Goal: Find specific page/section: Find specific page/section

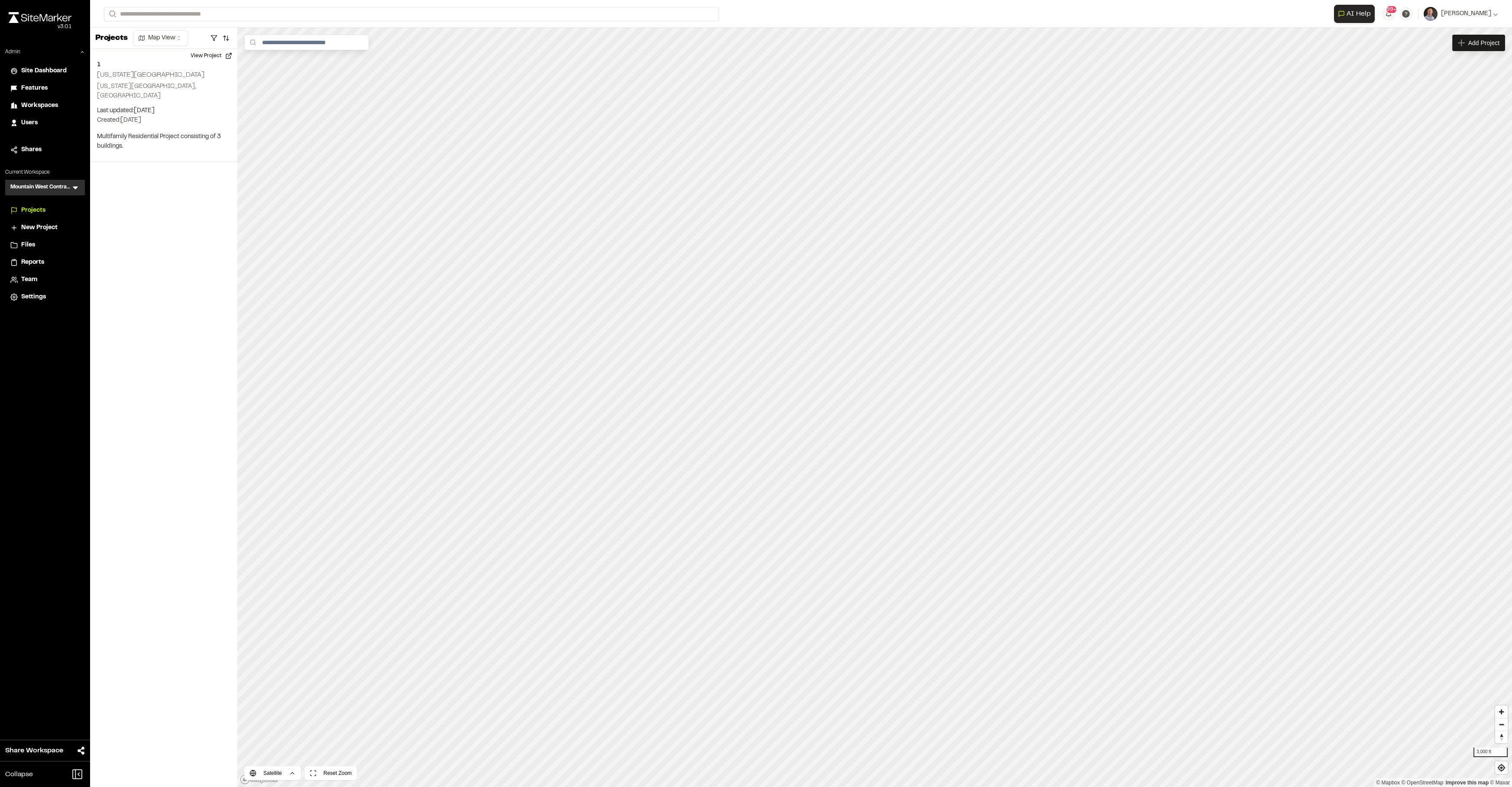
click at [76, 190] on icon at bounding box center [75, 187] width 9 height 9
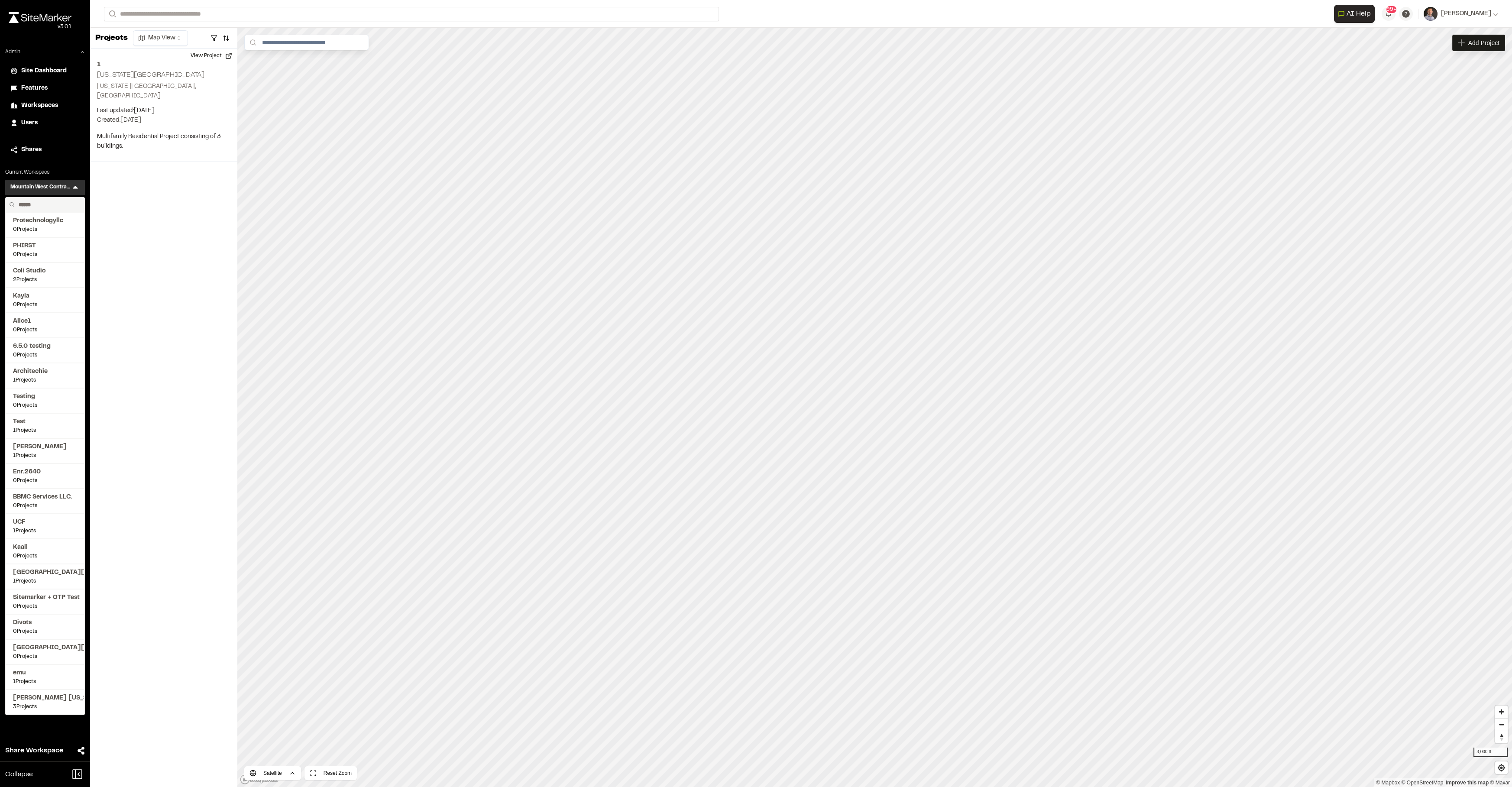
drag, startPoint x: 50, startPoint y: 202, endPoint x: 38, endPoint y: 208, distance: 13.4
click at [38, 208] on input "text" at bounding box center [48, 205] width 66 height 15
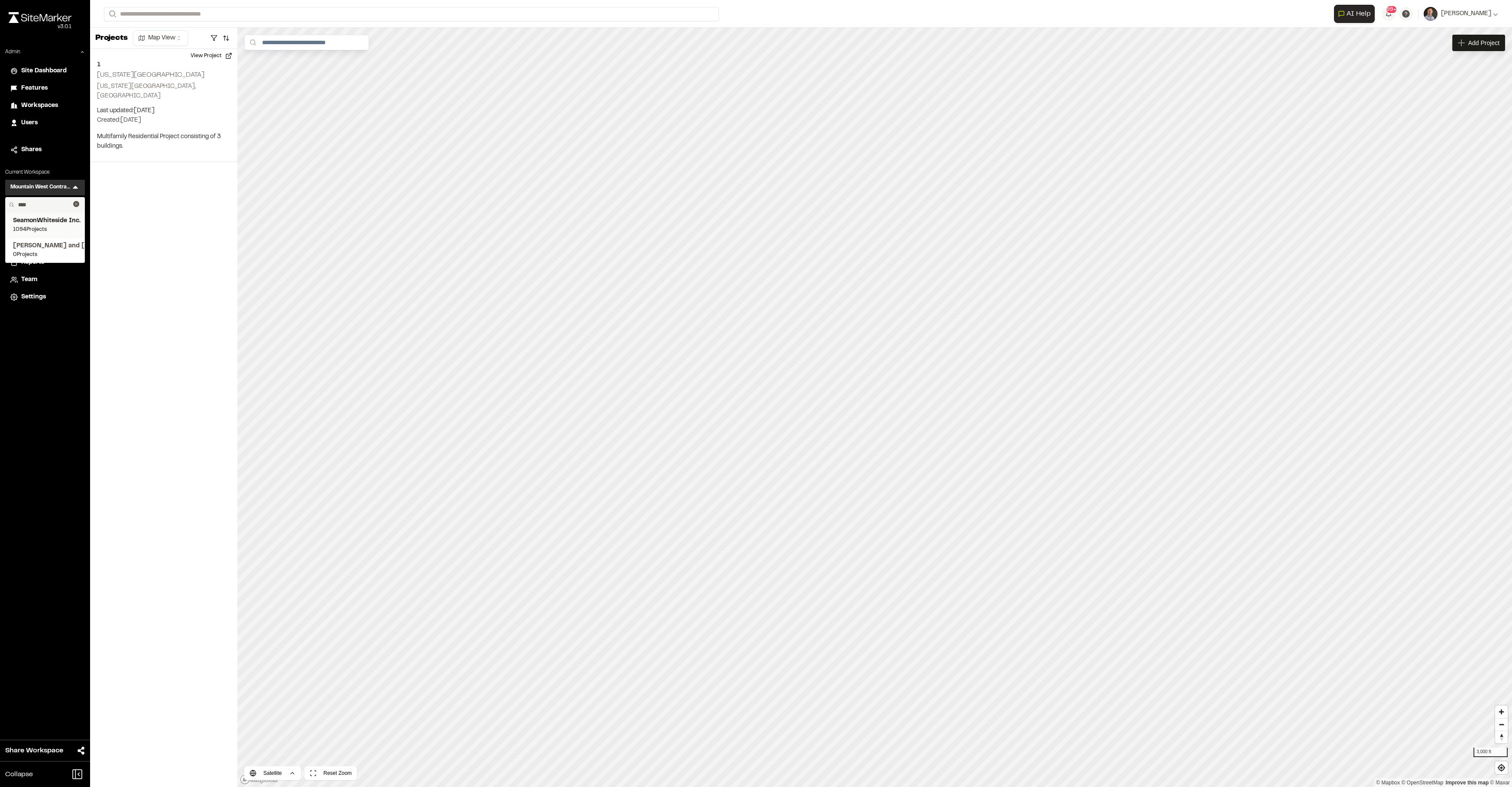
type input "****"
click at [35, 229] on span "1094 Projects" at bounding box center [45, 229] width 64 height 7
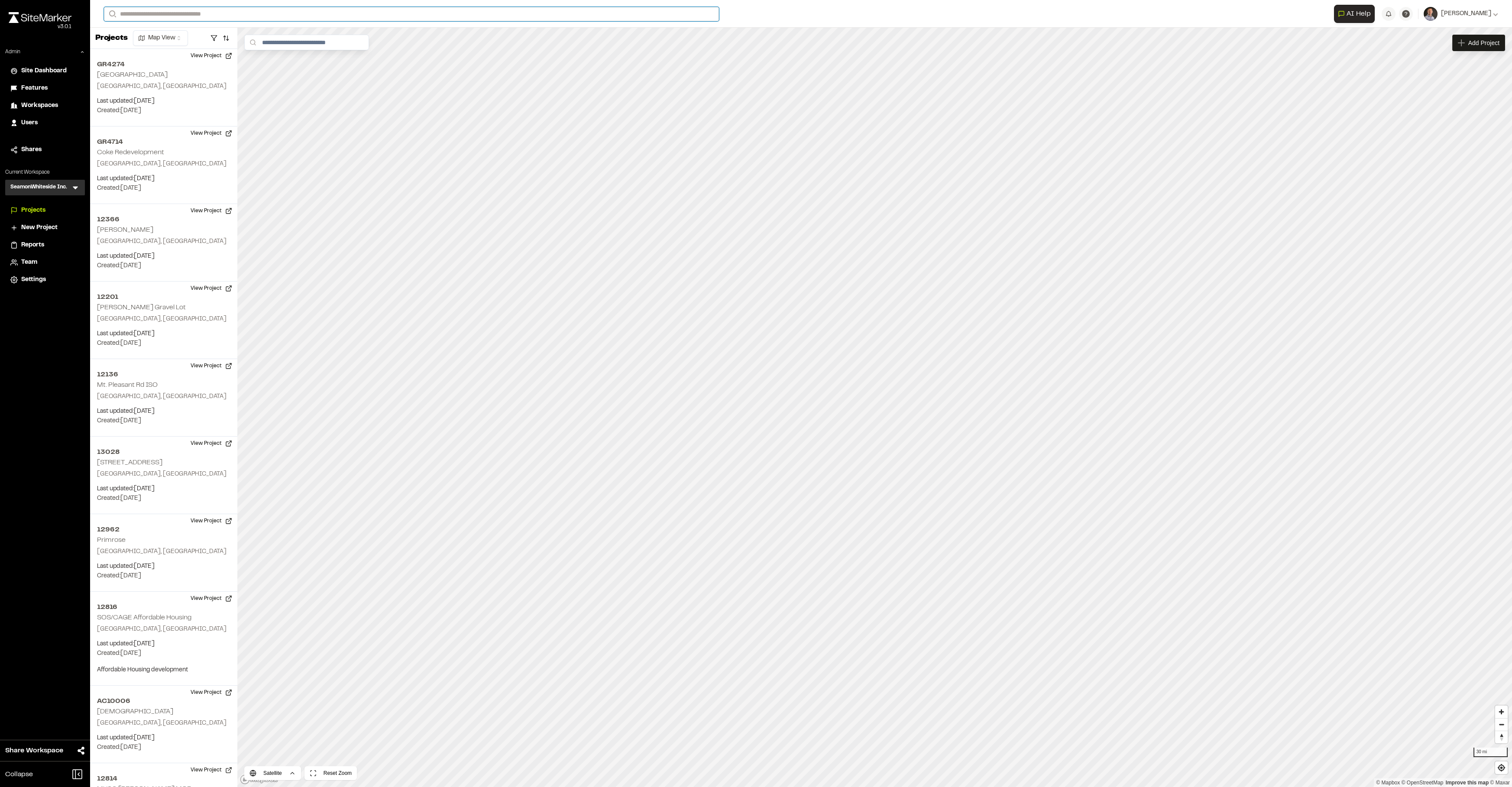
click at [212, 12] on input "Search" at bounding box center [411, 14] width 615 height 14
type input "**********"
click at [179, 34] on p "[STREET_ADDRESS]" at bounding box center [173, 34] width 127 height 10
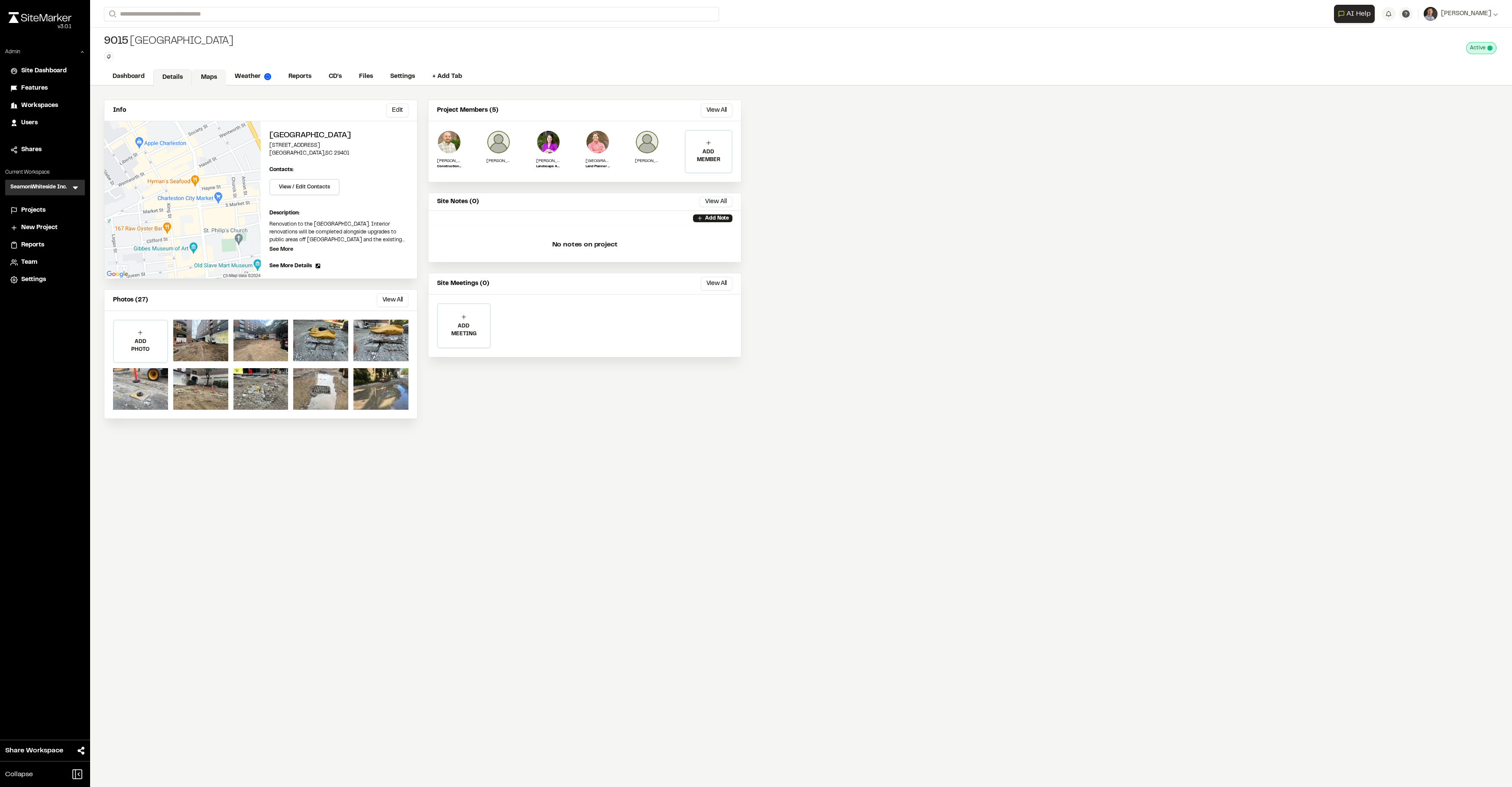
click at [208, 74] on link "Maps" at bounding box center [209, 78] width 34 height 16
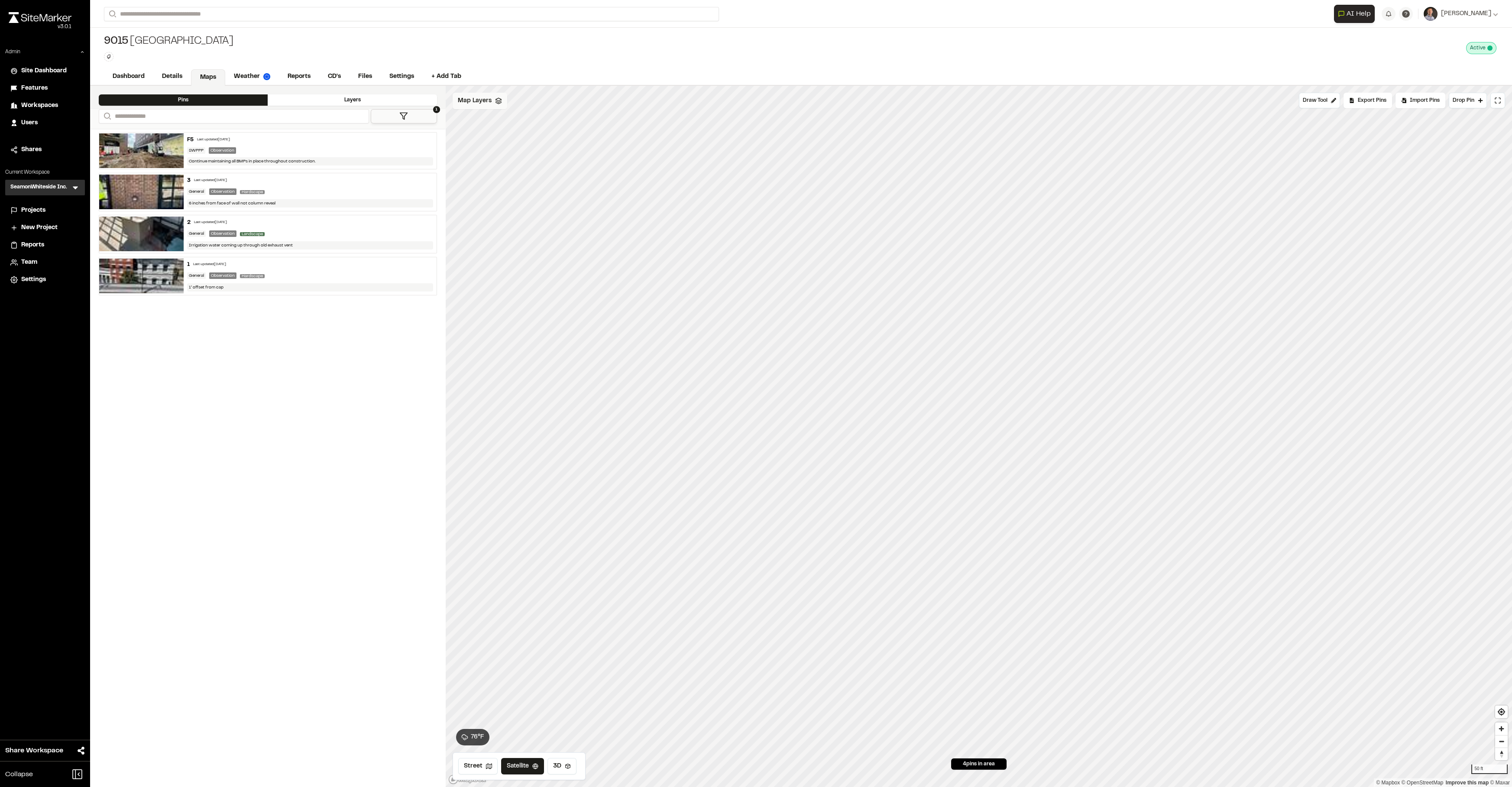
click at [470, 106] on div "Map Layers" at bounding box center [480, 101] width 54 height 16
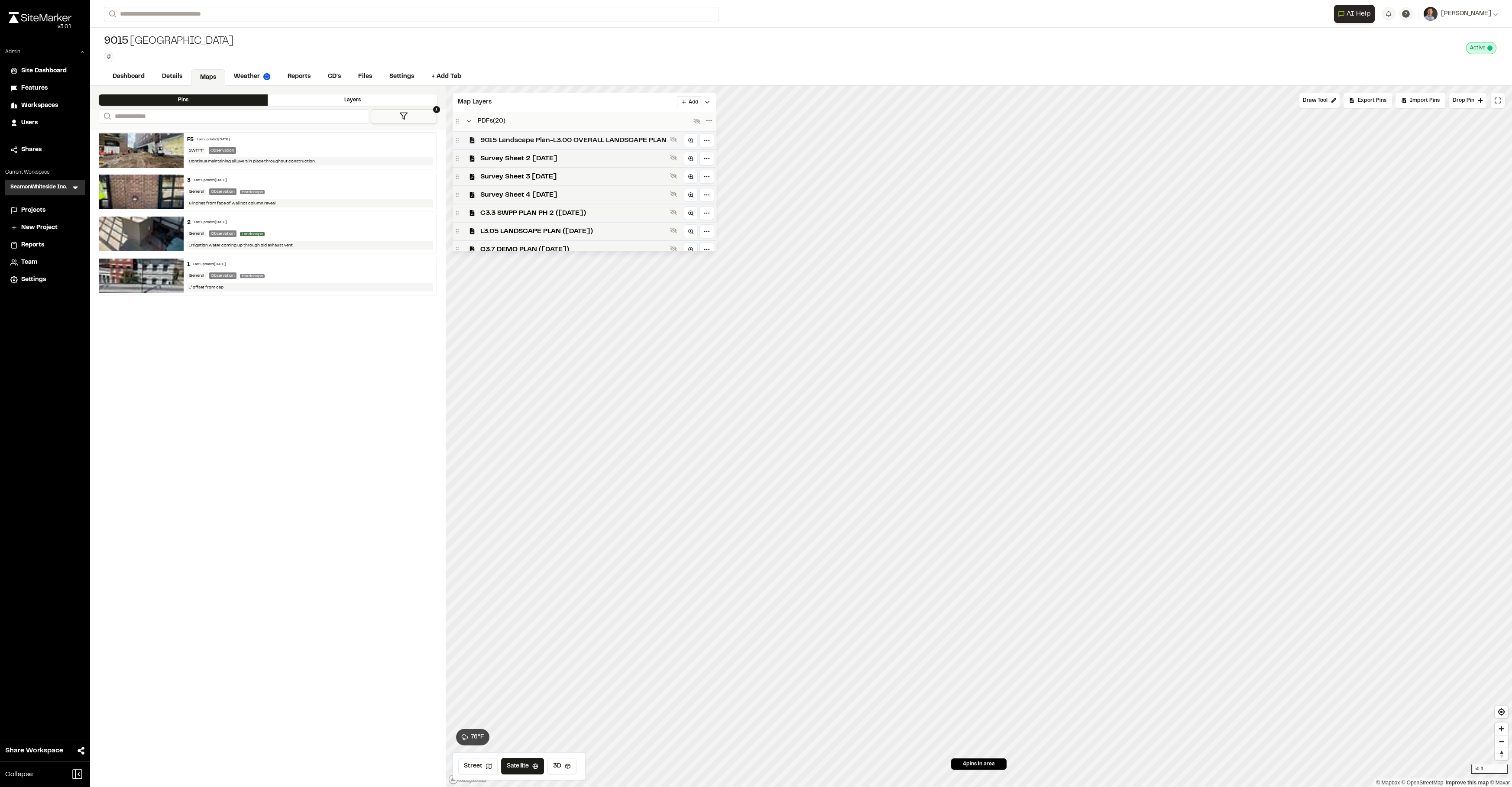
click at [515, 144] on span "9015 Landscape Plan-L3.00 OVERALL LANDSCAPE PLAN" at bounding box center [573, 140] width 187 height 10
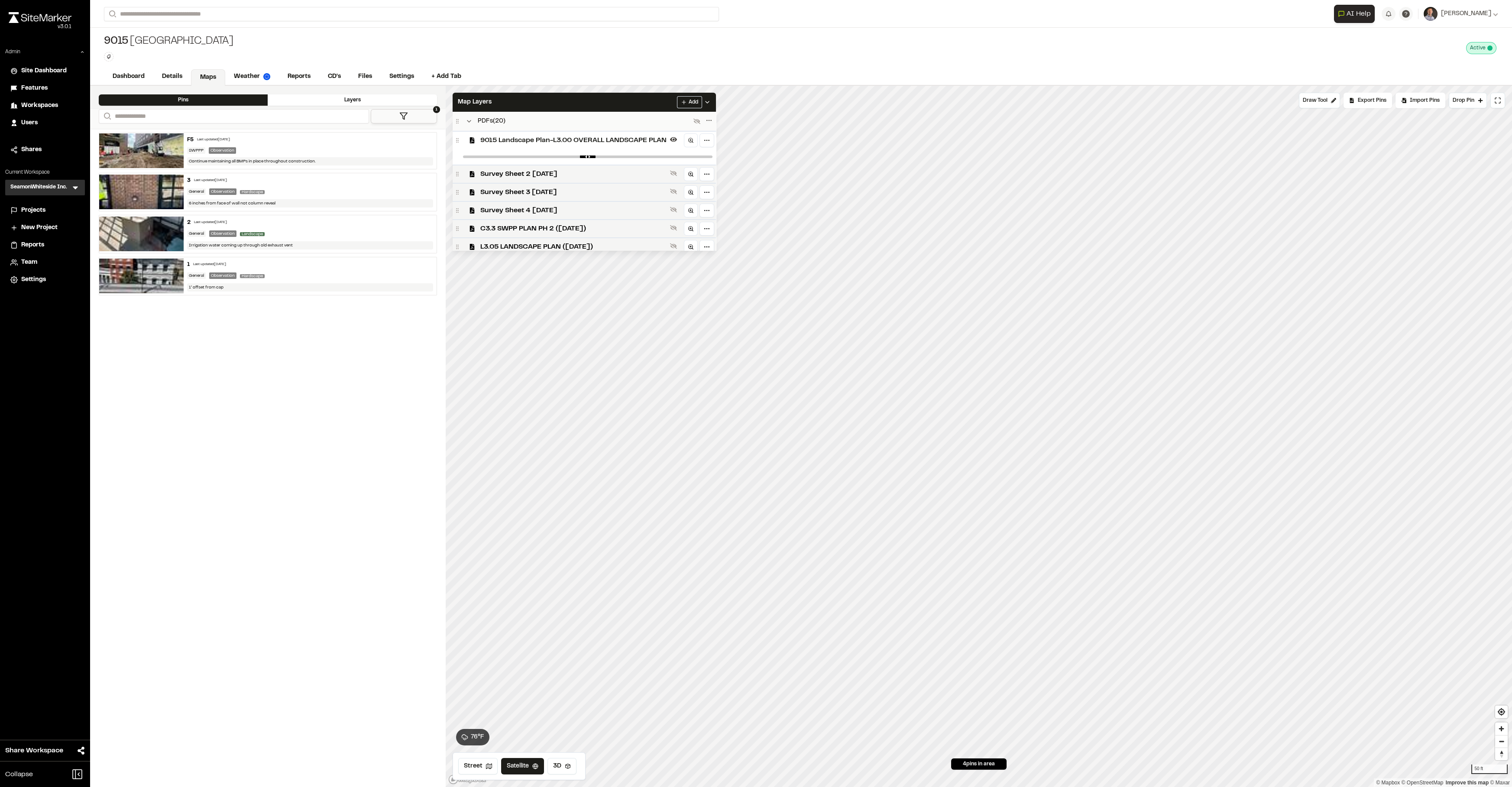
click at [515, 144] on span "9015 Landscape Plan-L3.00 OVERALL LANDSCAPE PLAN" at bounding box center [573, 140] width 187 height 10
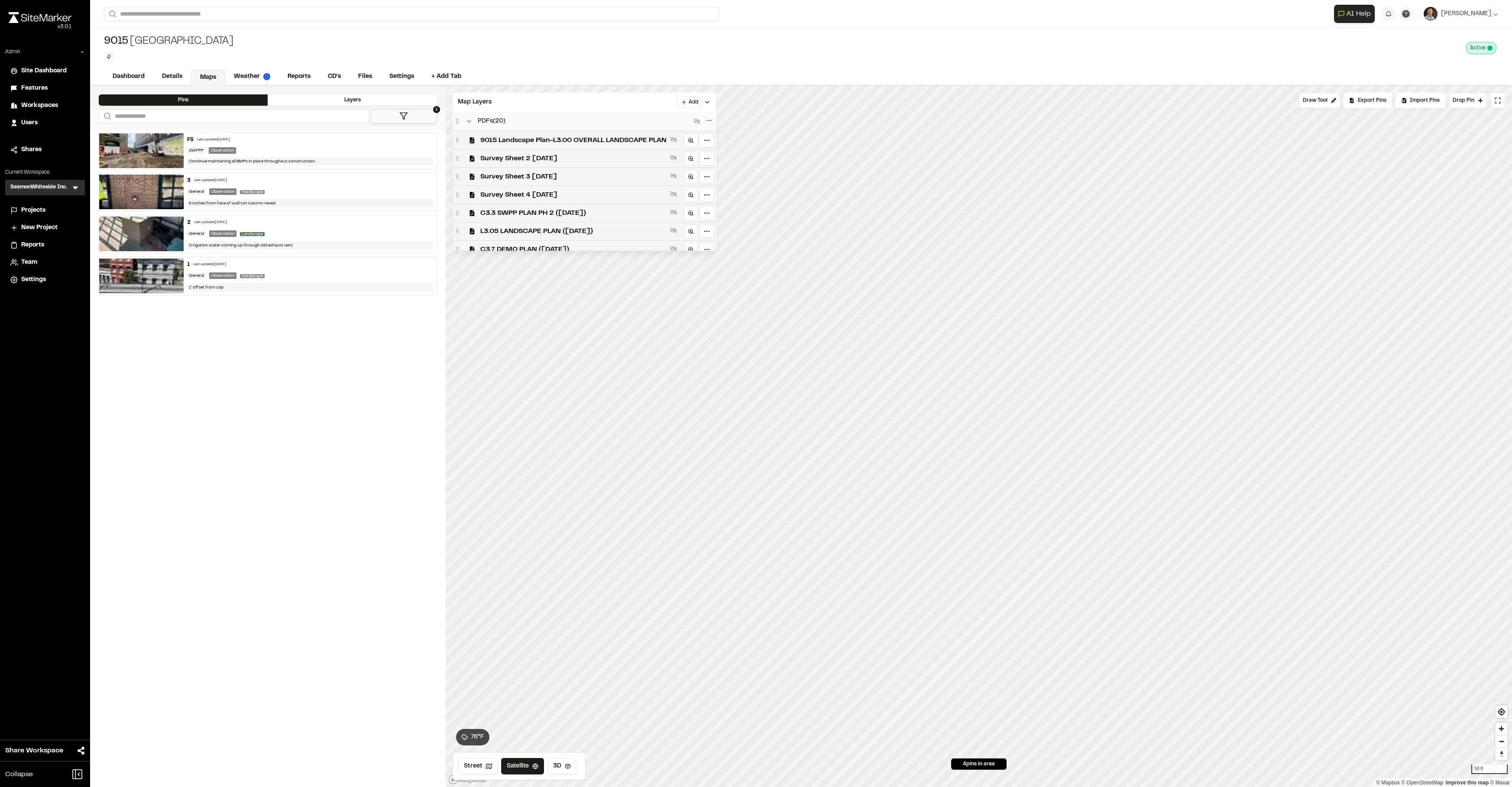
click at [515, 144] on span "9015 Landscape Plan-L3.00 OVERALL LANDSCAPE PLAN" at bounding box center [573, 140] width 187 height 10
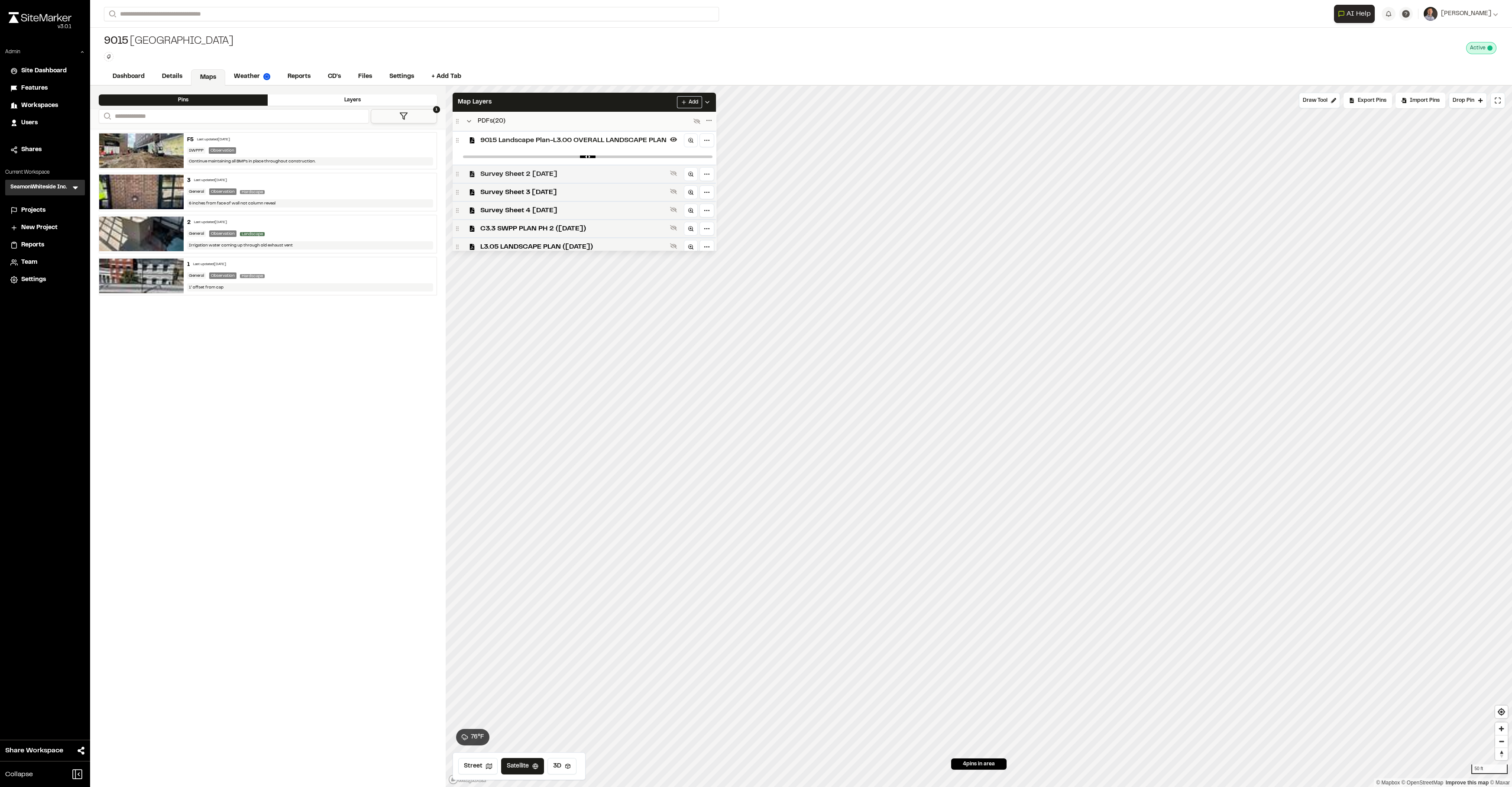
click at [523, 170] on span "Survey Sheet 2 [DATE]" at bounding box center [573, 174] width 187 height 10
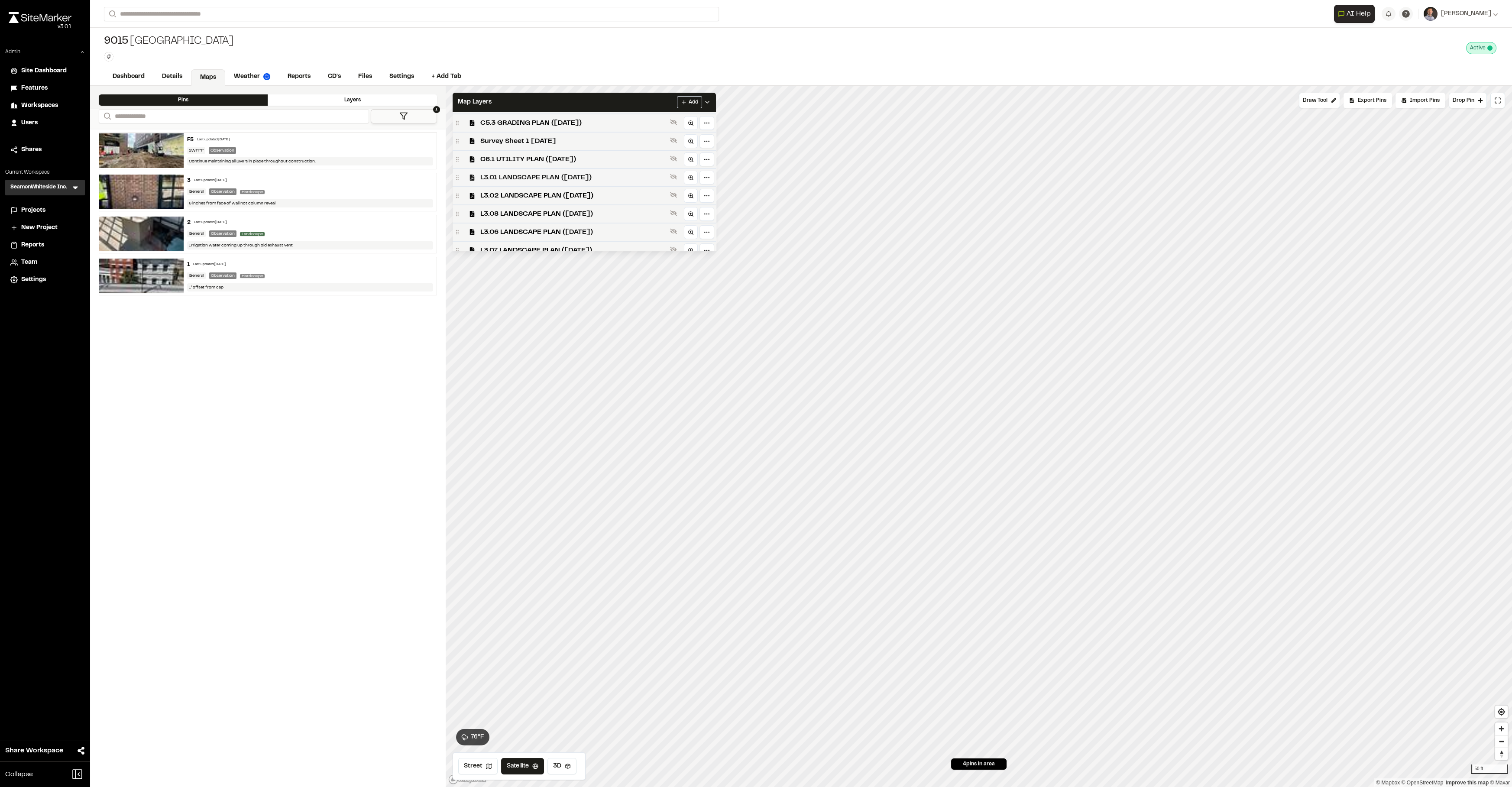
click at [519, 175] on span "L3.01 LANDSCAPE PLAN ([DATE])" at bounding box center [573, 177] width 187 height 10
click at [607, 220] on div "L3.02 LANDSCAPE PLAN ([DATE])" at bounding box center [584, 210] width 263 height 18
click at [550, 184] on span "L3.08 LANDSCAPE PLAN ([DATE])" at bounding box center [573, 179] width 187 height 10
click at [548, 217] on span "L3.06 LANDSCAPE PLAN ([DATE])" at bounding box center [573, 212] width 187 height 10
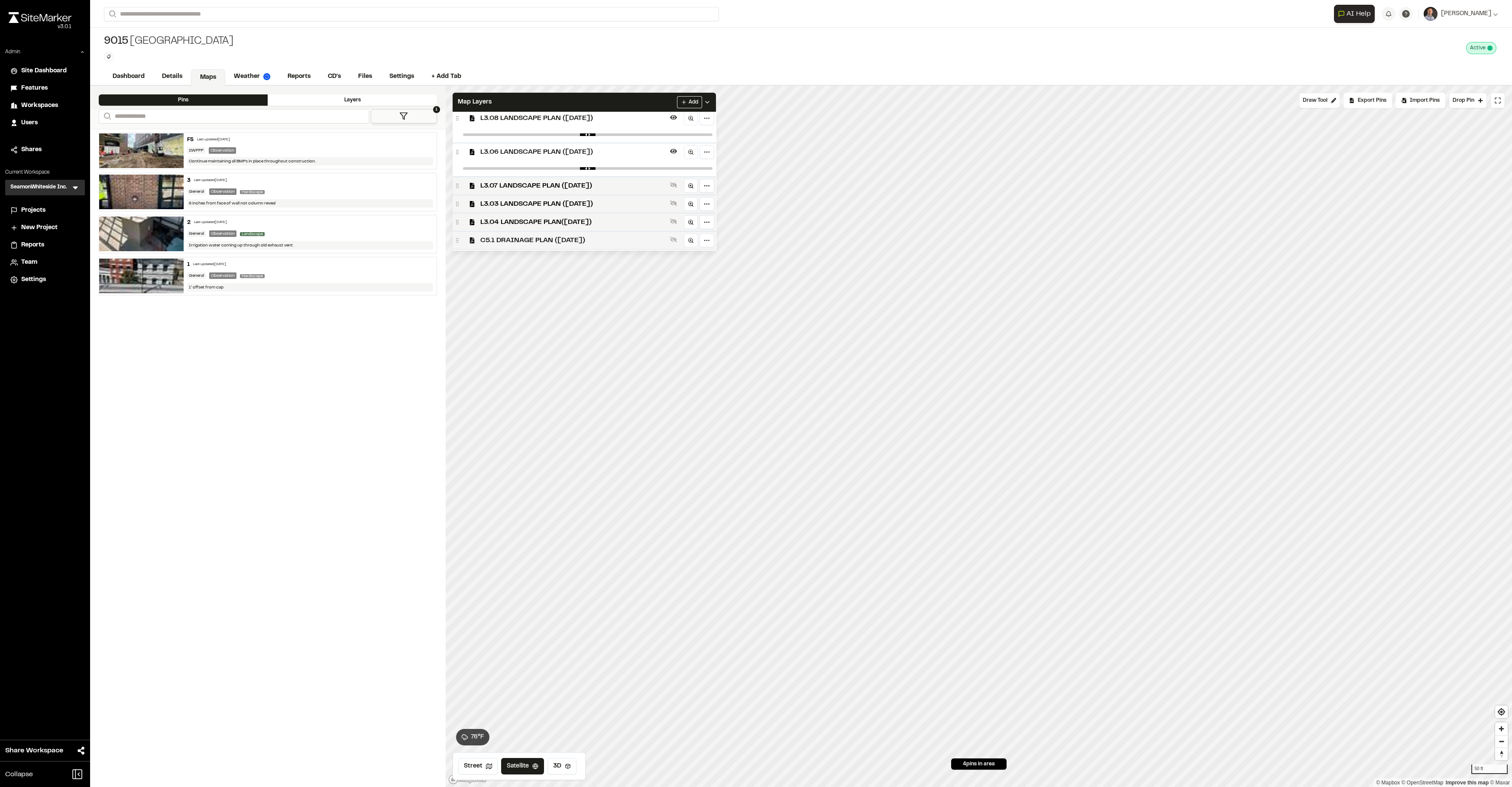
scroll to position [328, 0]
click at [527, 182] on span "L3.07 LANDSCAPE PLAN ([DATE])" at bounding box center [573, 181] width 187 height 10
click at [630, 106] on div "Map Layers Add" at bounding box center [584, 102] width 263 height 19
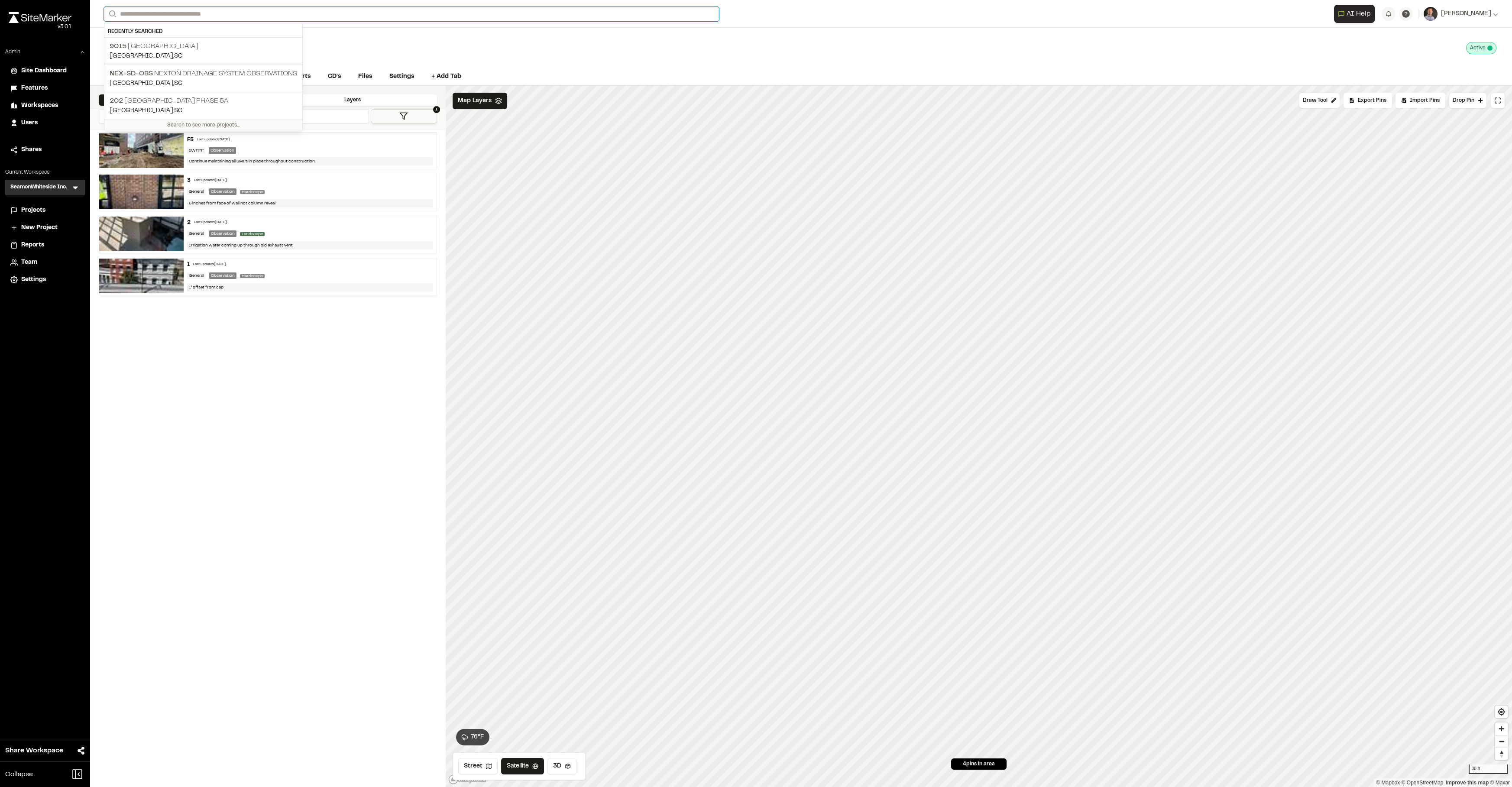
click at [207, 14] on input "Search" at bounding box center [411, 14] width 615 height 14
type input "*******"
click at [332, 42] on div "[STREET_ADDRESS] Type Enter or comma to add tag. Active Deactivate [STREET_ADDR…" at bounding box center [801, 48] width 1421 height 41
click at [285, 79] on link "Reports" at bounding box center [300, 78] width 41 height 16
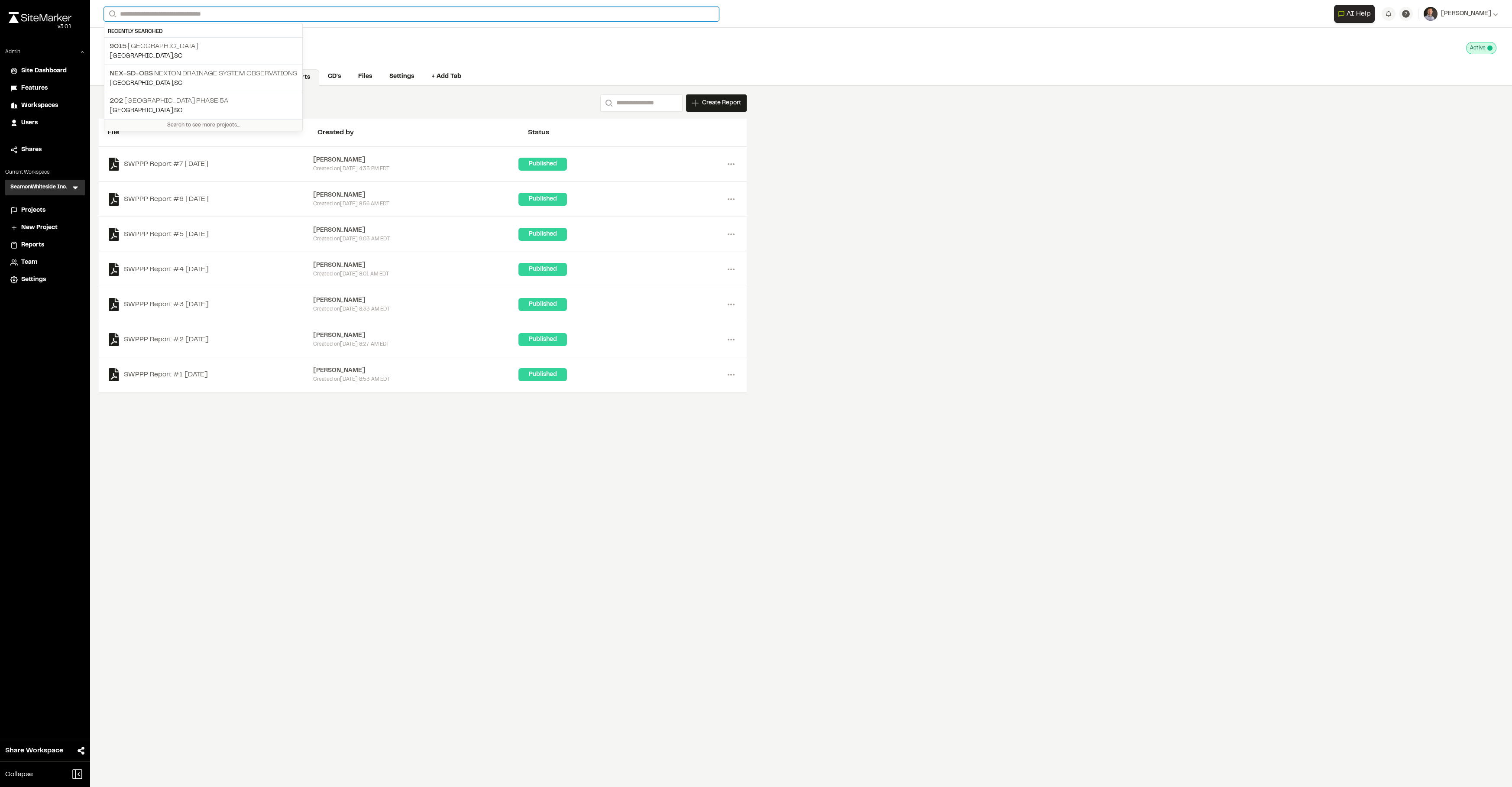
click at [205, 12] on input "Search" at bounding box center [411, 14] width 615 height 14
type input "**********"
click at [211, 31] on p "11326 Meeting Street Road" at bounding box center [214, 34] width 208 height 10
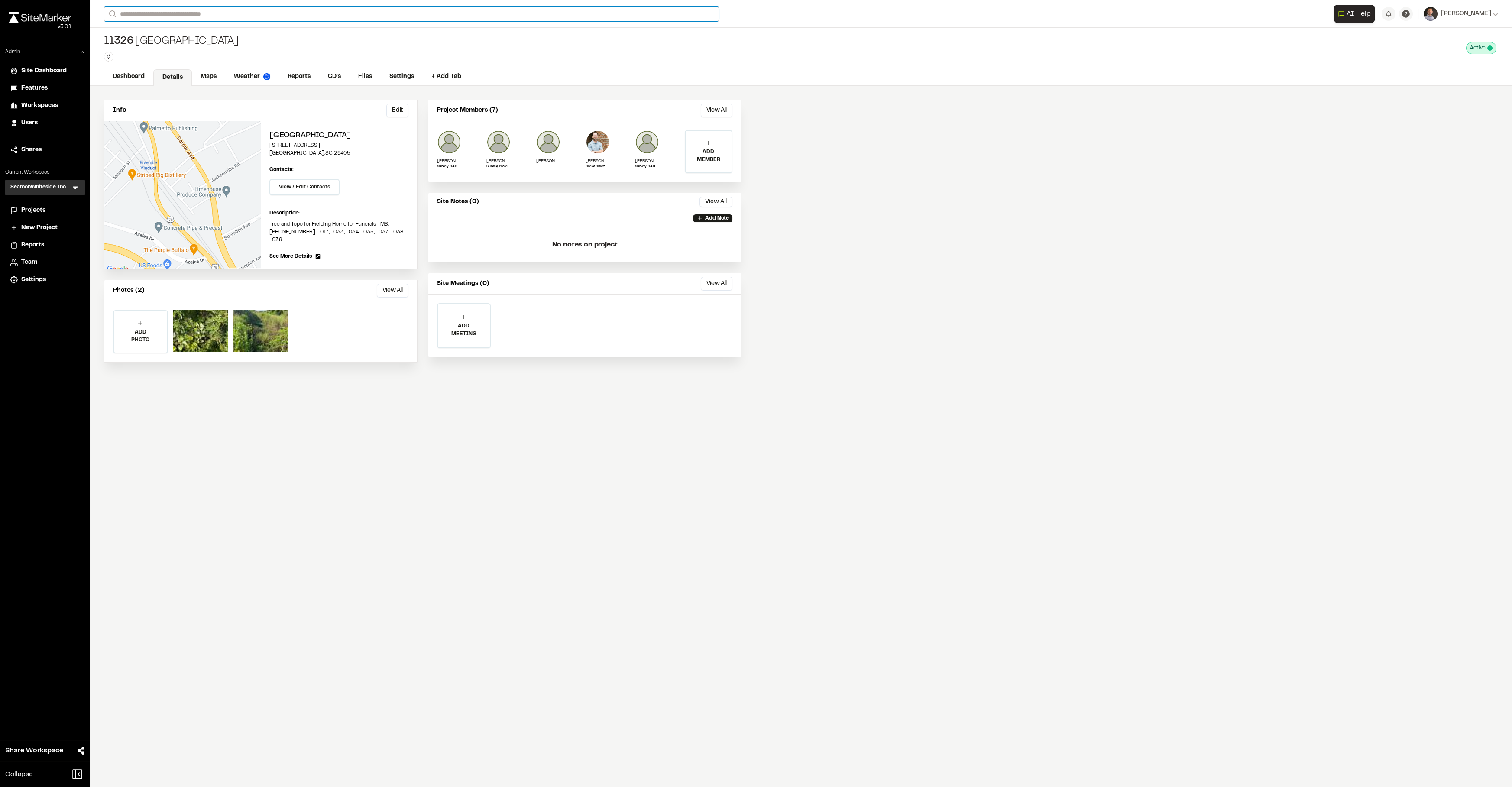
click at [234, 14] on input "Search" at bounding box center [411, 14] width 615 height 14
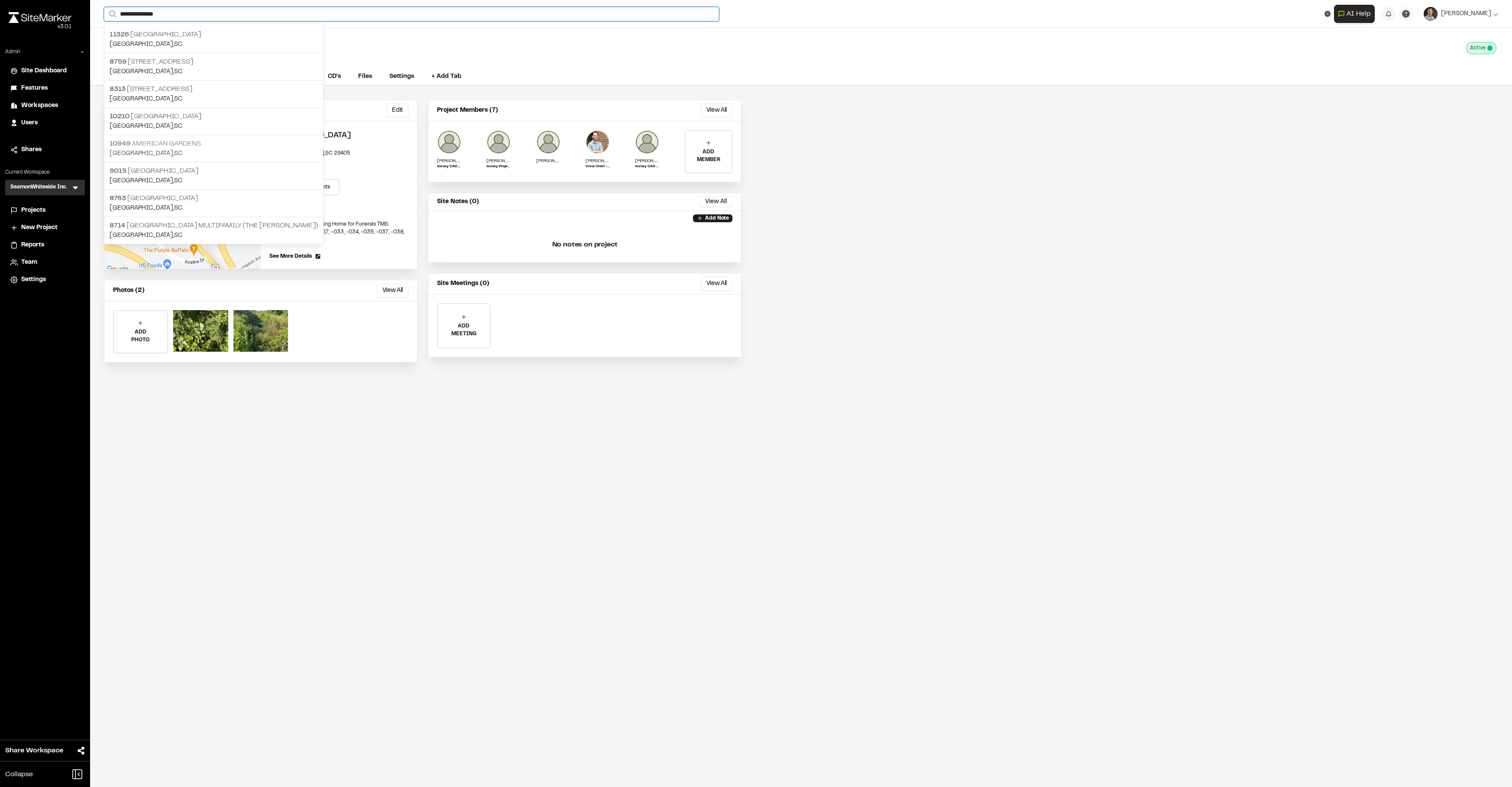
type input "**********"
click at [178, 141] on p "10949 American Gardens" at bounding box center [214, 144] width 208 height 10
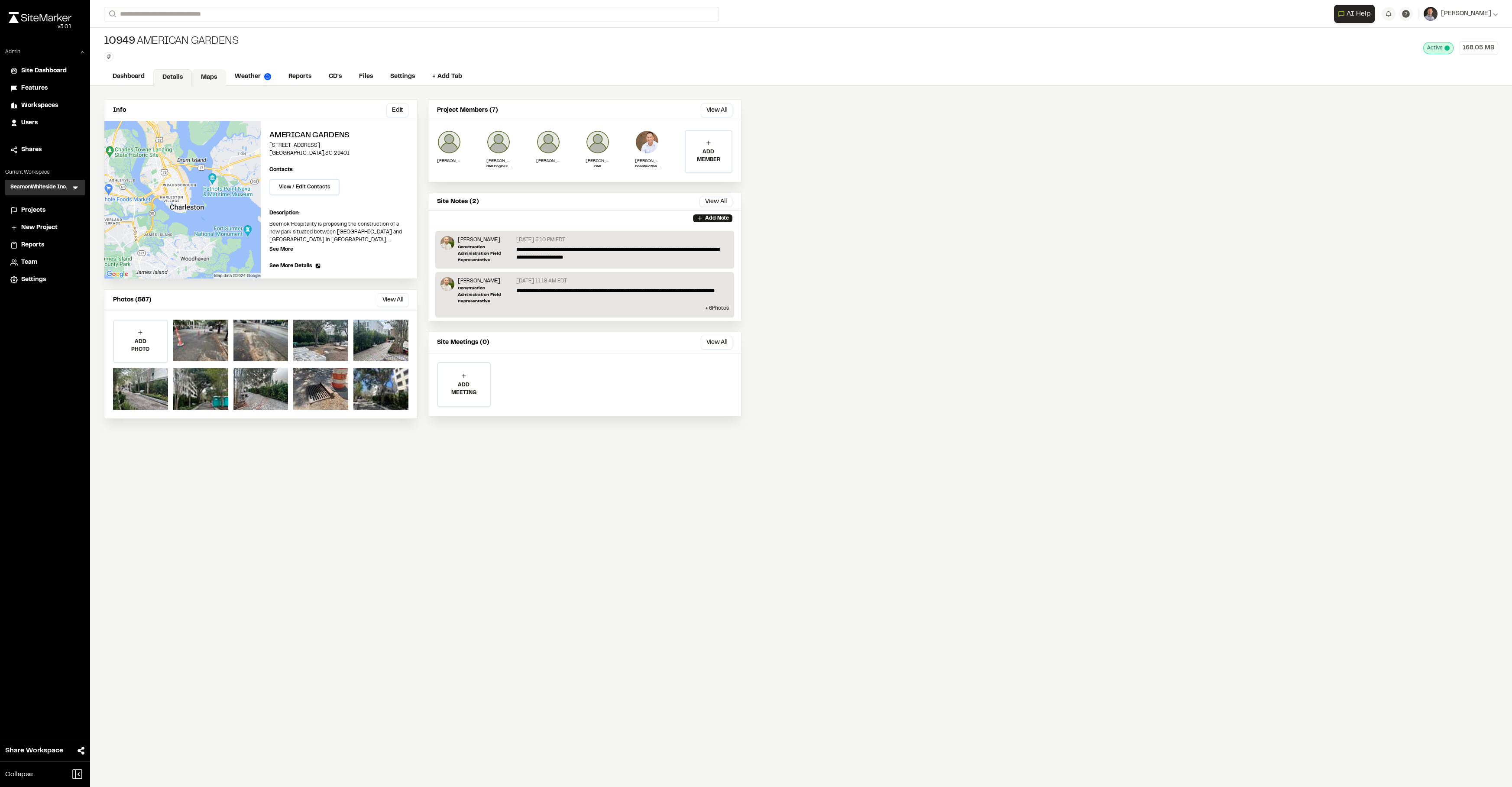
click at [211, 72] on link "Maps" at bounding box center [209, 78] width 34 height 16
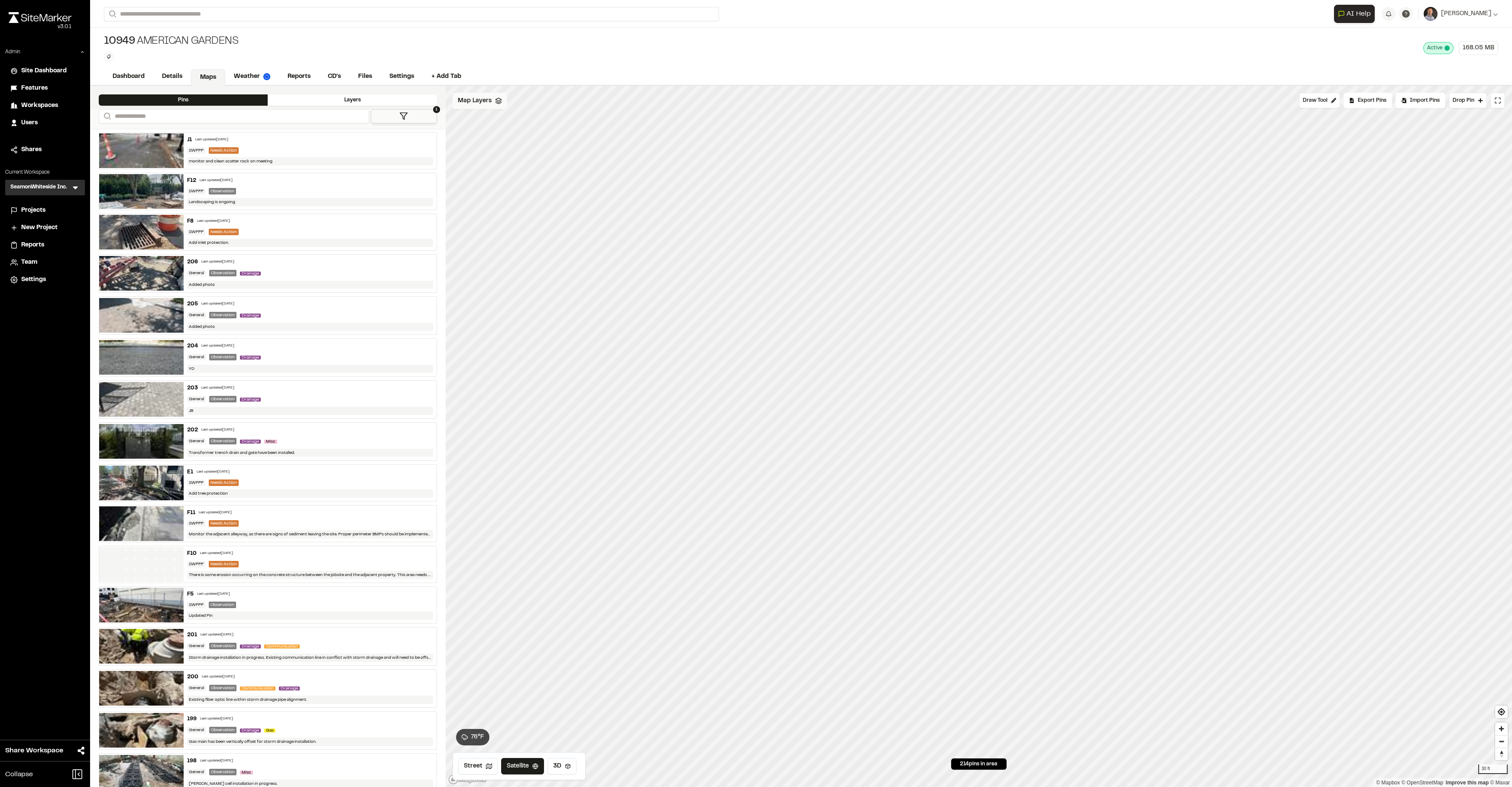
click at [488, 103] on span "Map Layers" at bounding box center [474, 101] width 34 height 10
click at [521, 146] on div "10949 xSite 1-6-2025" at bounding box center [583, 140] width 261 height 18
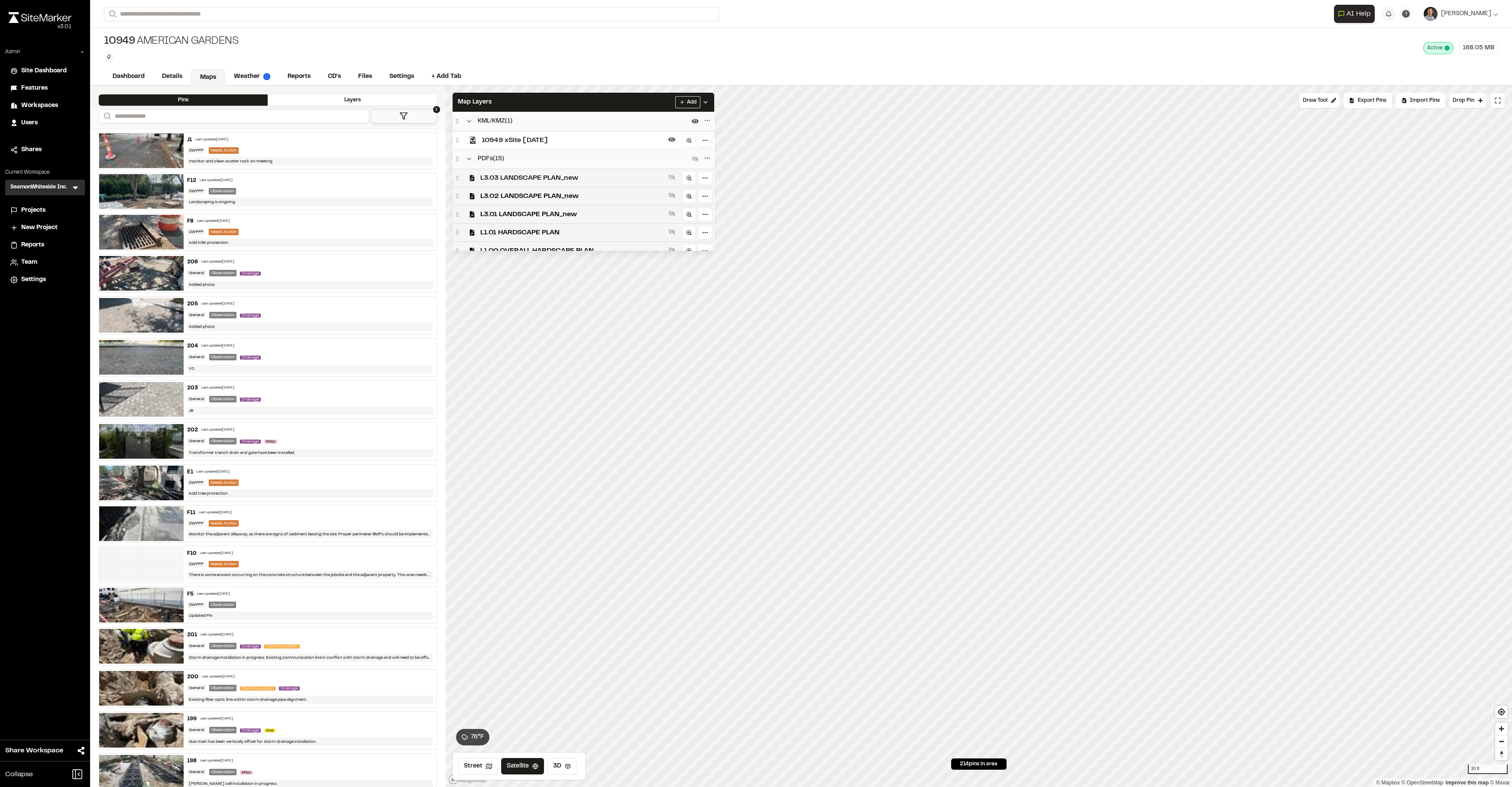
click at [543, 182] on span "L3.03 LANDSCAPE PLAN_new" at bounding box center [572, 178] width 184 height 10
click at [564, 220] on div "L3.02 LANDSCAPE PLAN_new" at bounding box center [583, 211] width 261 height 18
click at [545, 182] on span "L3.01 LANDSCAPE PLAN_new" at bounding box center [572, 180] width 184 height 10
click at [580, 235] on span "L1.00 OVERALL HARDSCAPE PLAN" at bounding box center [572, 231] width 184 height 10
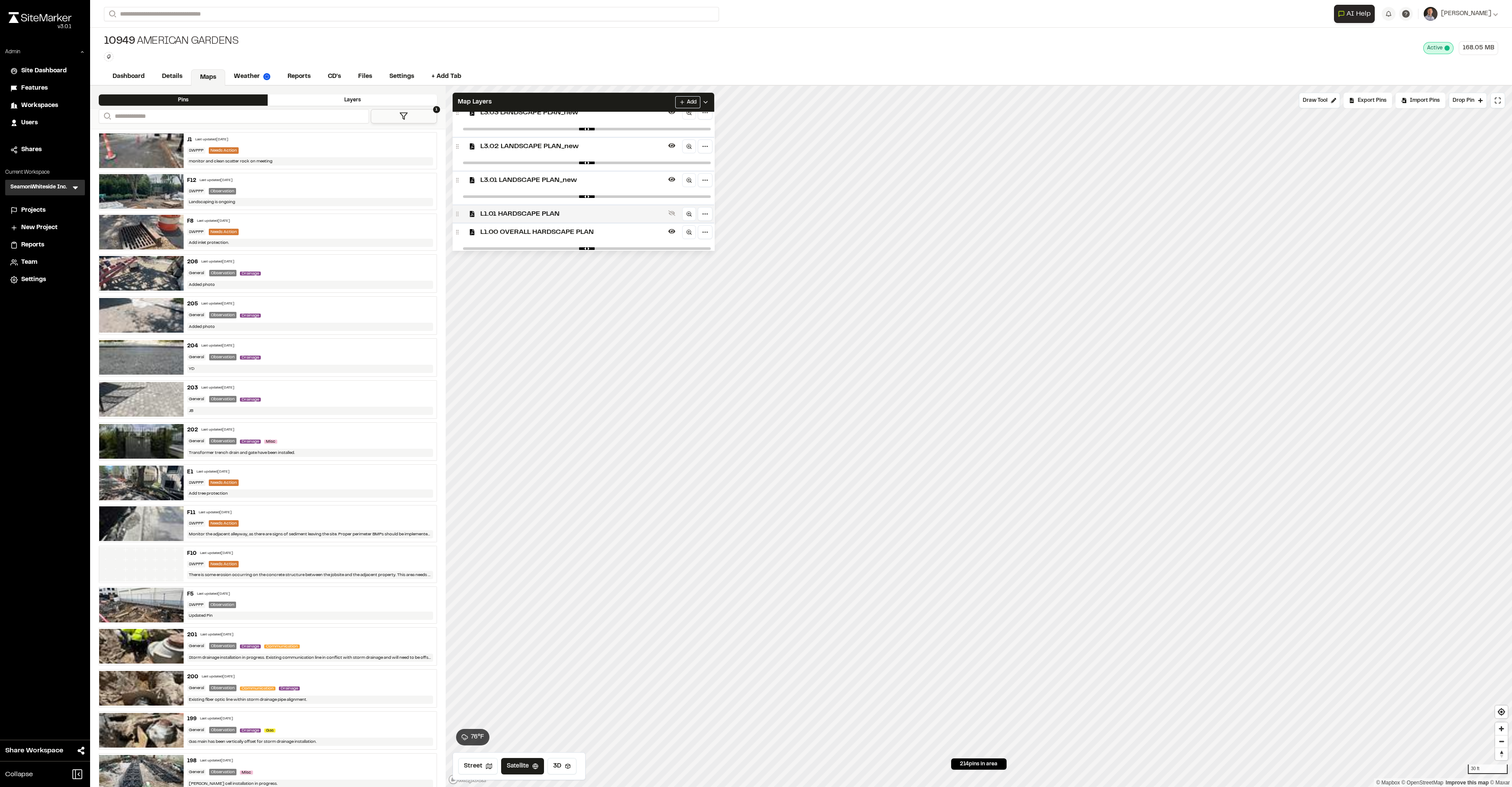
click at [573, 215] on span "L1.01 HARDSCAPE PLAN" at bounding box center [572, 214] width 184 height 10
click at [562, 186] on div "L3.01 LANDSCAPE PLAN_new" at bounding box center [583, 180] width 261 height 18
click at [554, 148] on span "L3.02 LANDSCAPE PLAN_new" at bounding box center [572, 146] width 184 height 10
click at [562, 179] on span "L3.03 LANDSCAPE PLAN_new" at bounding box center [572, 178] width 184 height 10
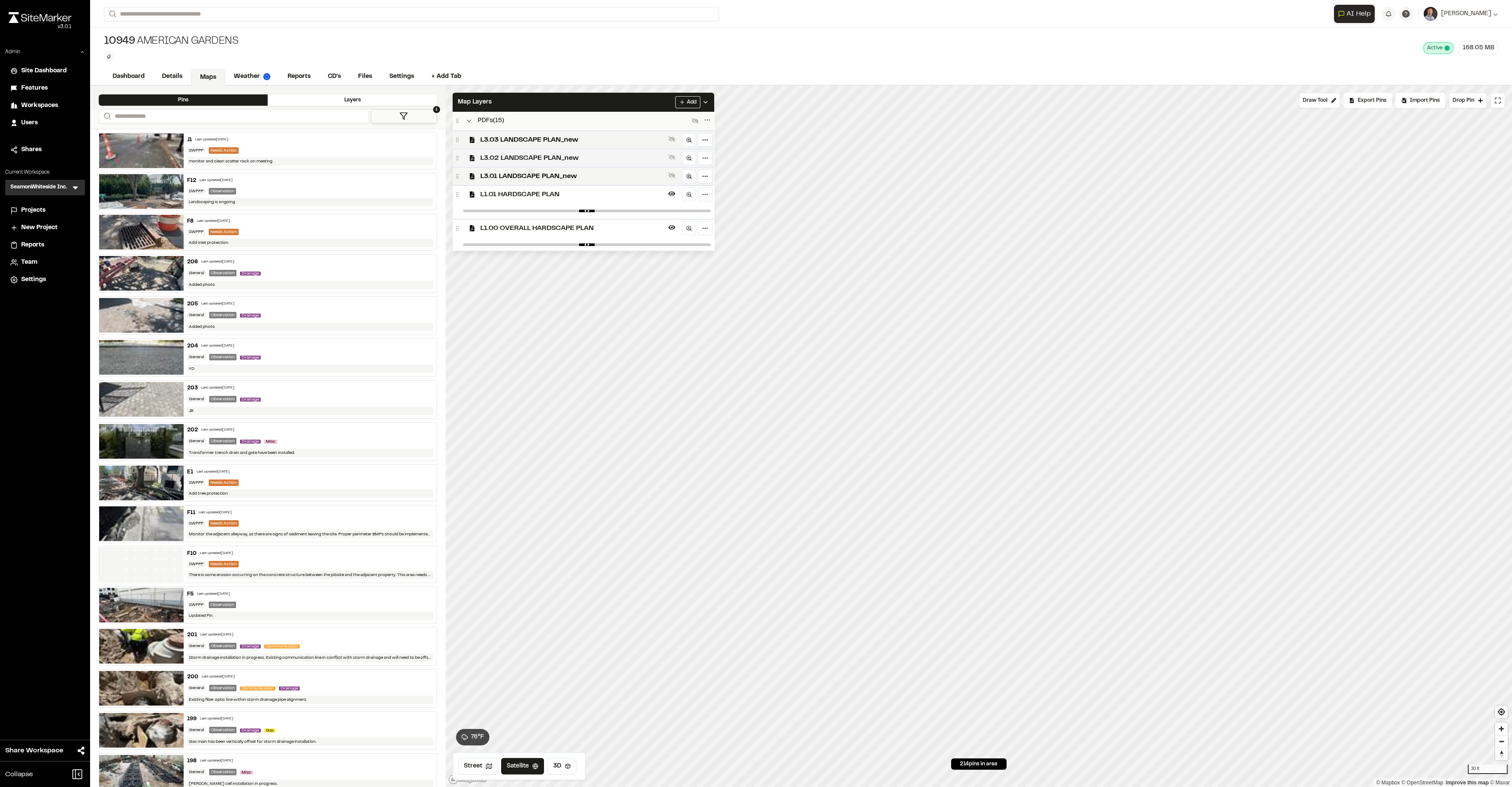
scroll to position [65, 0]
click at [558, 171] on span "L1.01 HARDSCAPE PLAN" at bounding box center [572, 167] width 184 height 10
click at [580, 103] on div "Map Layers Add" at bounding box center [583, 102] width 261 height 19
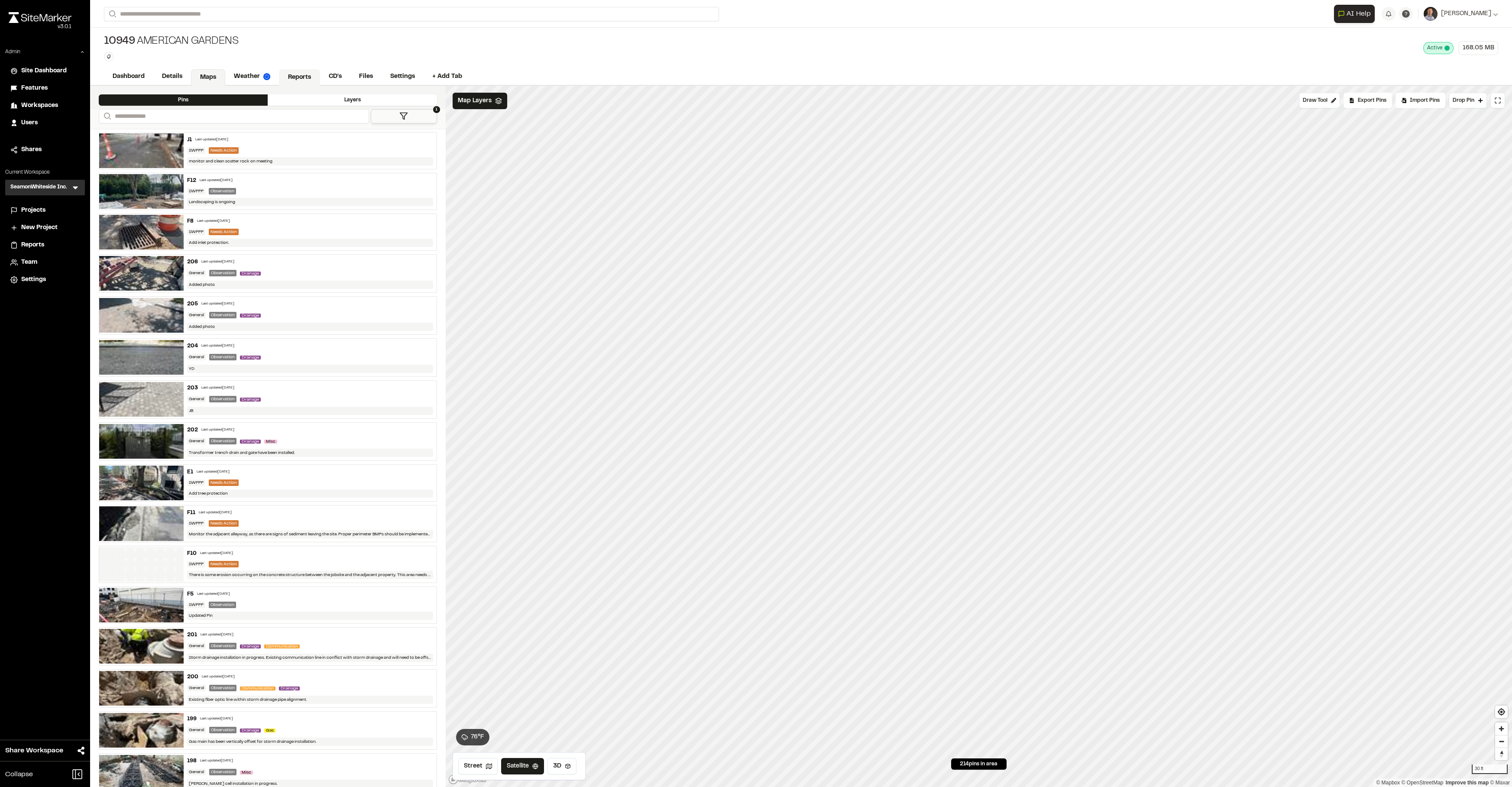
click at [304, 80] on link "Reports" at bounding box center [300, 78] width 41 height 16
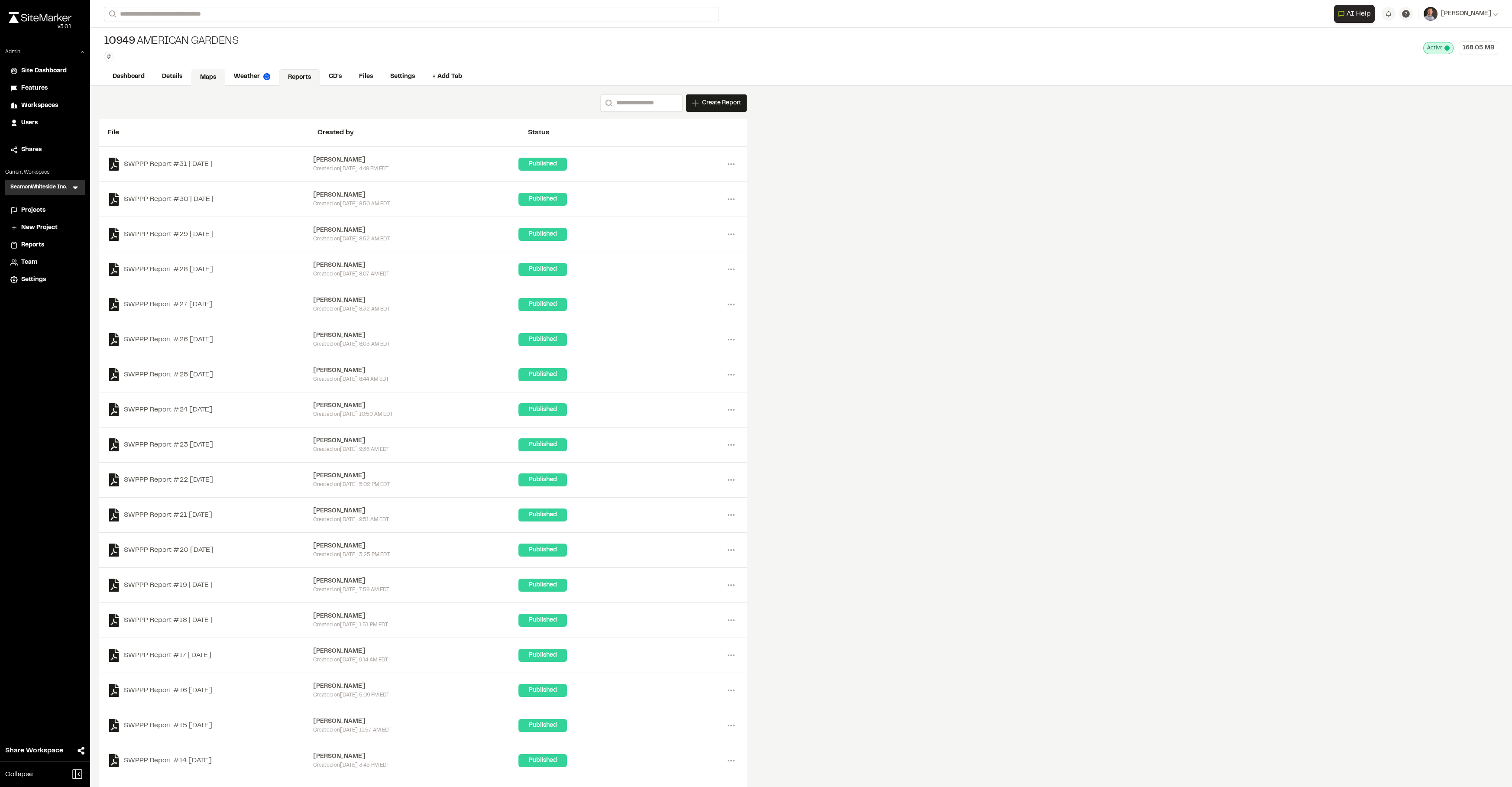
click at [212, 79] on link "Maps" at bounding box center [208, 78] width 34 height 16
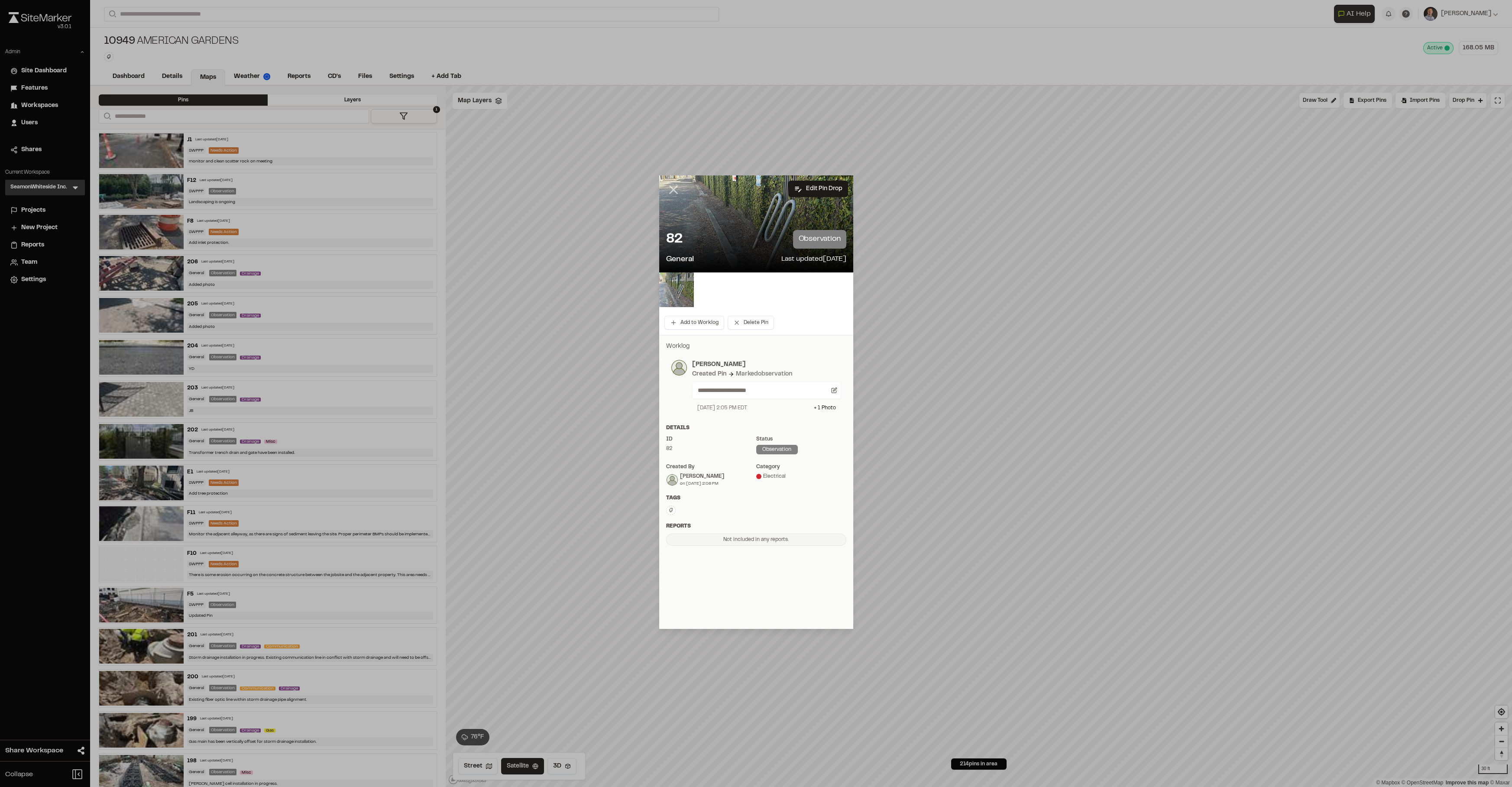
click at [675, 189] on icon at bounding box center [673, 190] width 15 height 15
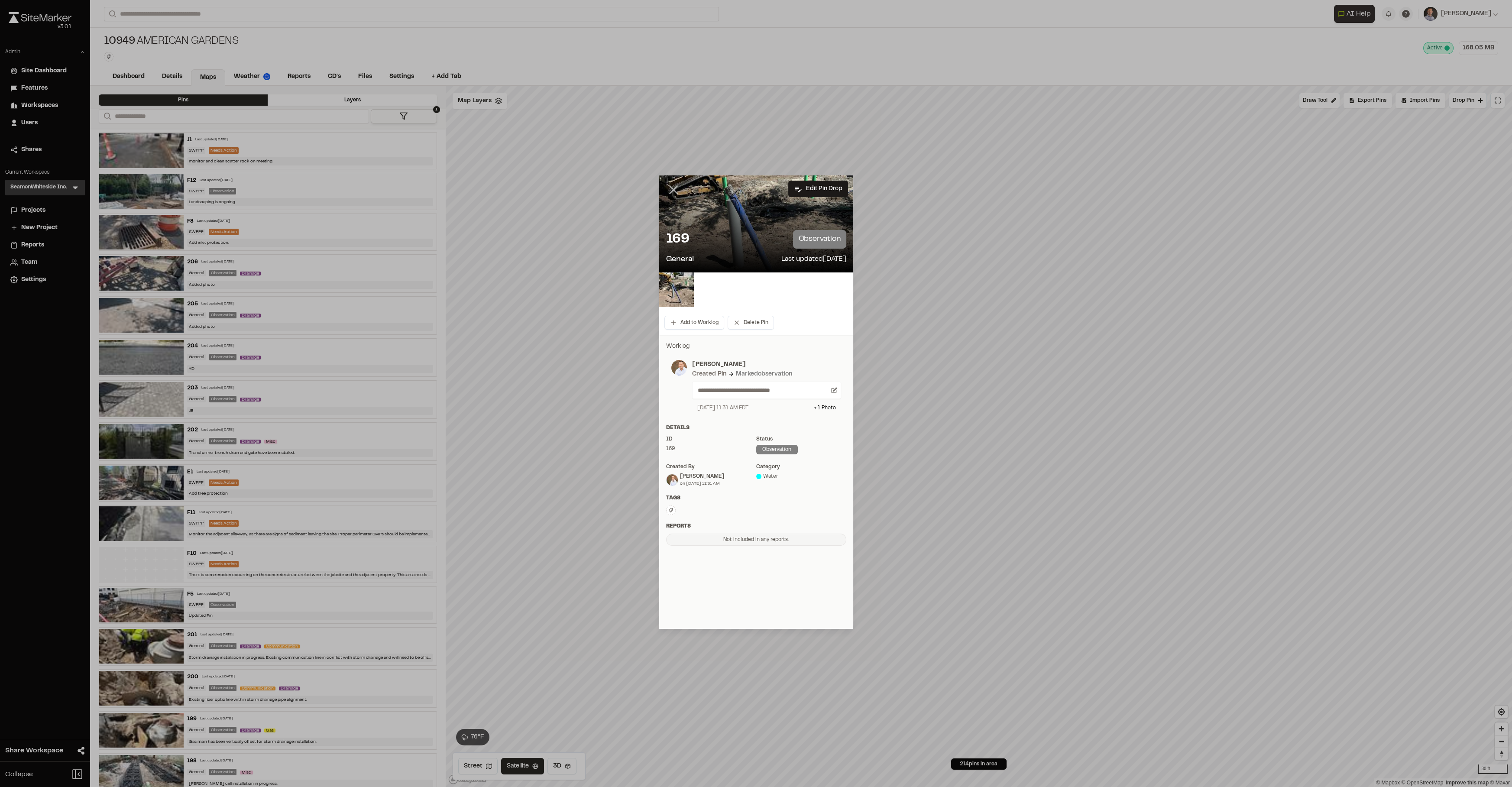
click at [672, 191] on line at bounding box center [673, 190] width 7 height 7
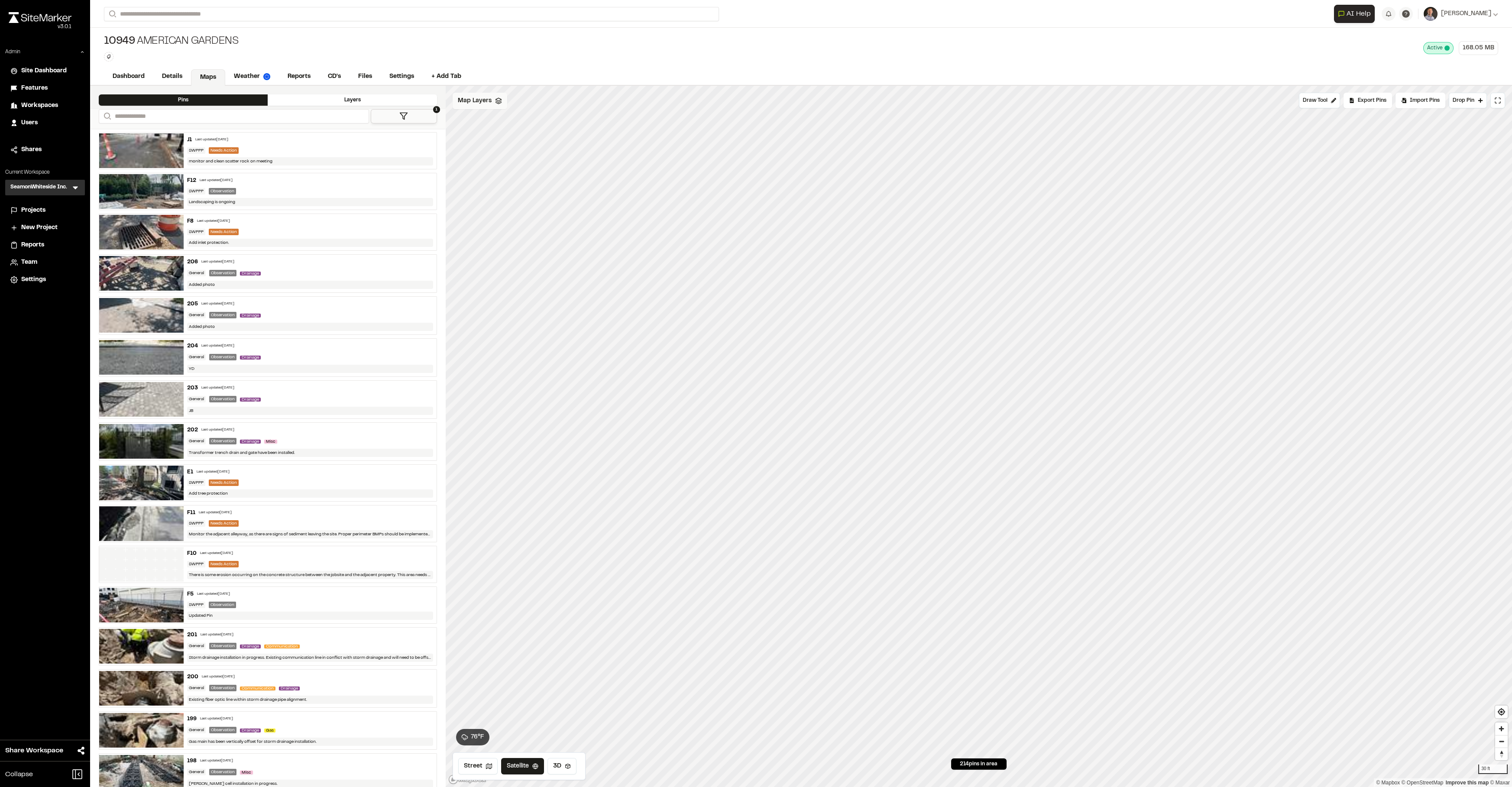
click at [485, 98] on span "Map Layers" at bounding box center [474, 101] width 34 height 10
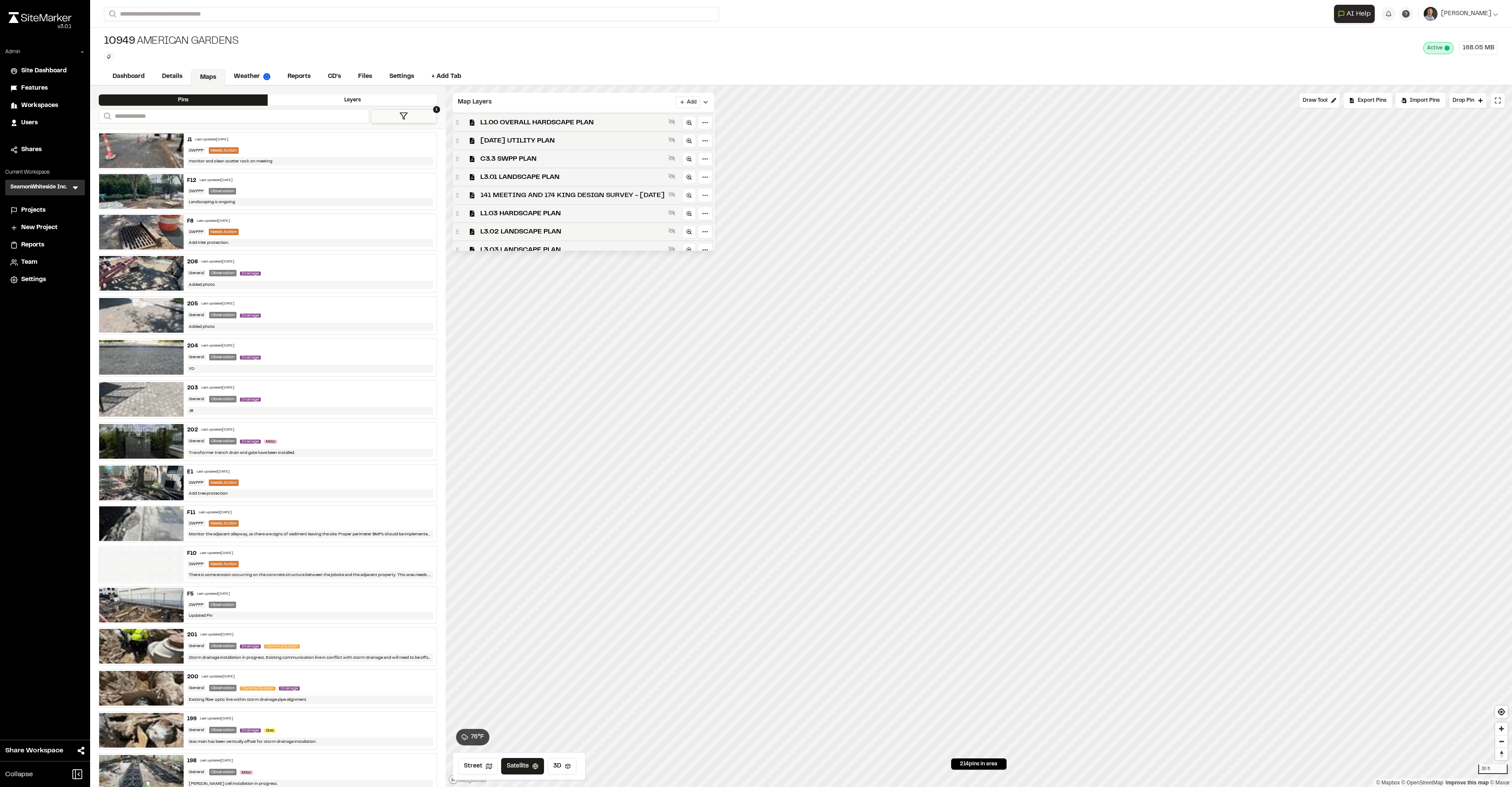
click at [547, 195] on span "141 MEETING AND 174 KING DESIGN SURVEY - 11-28-23" at bounding box center [572, 195] width 184 height 10
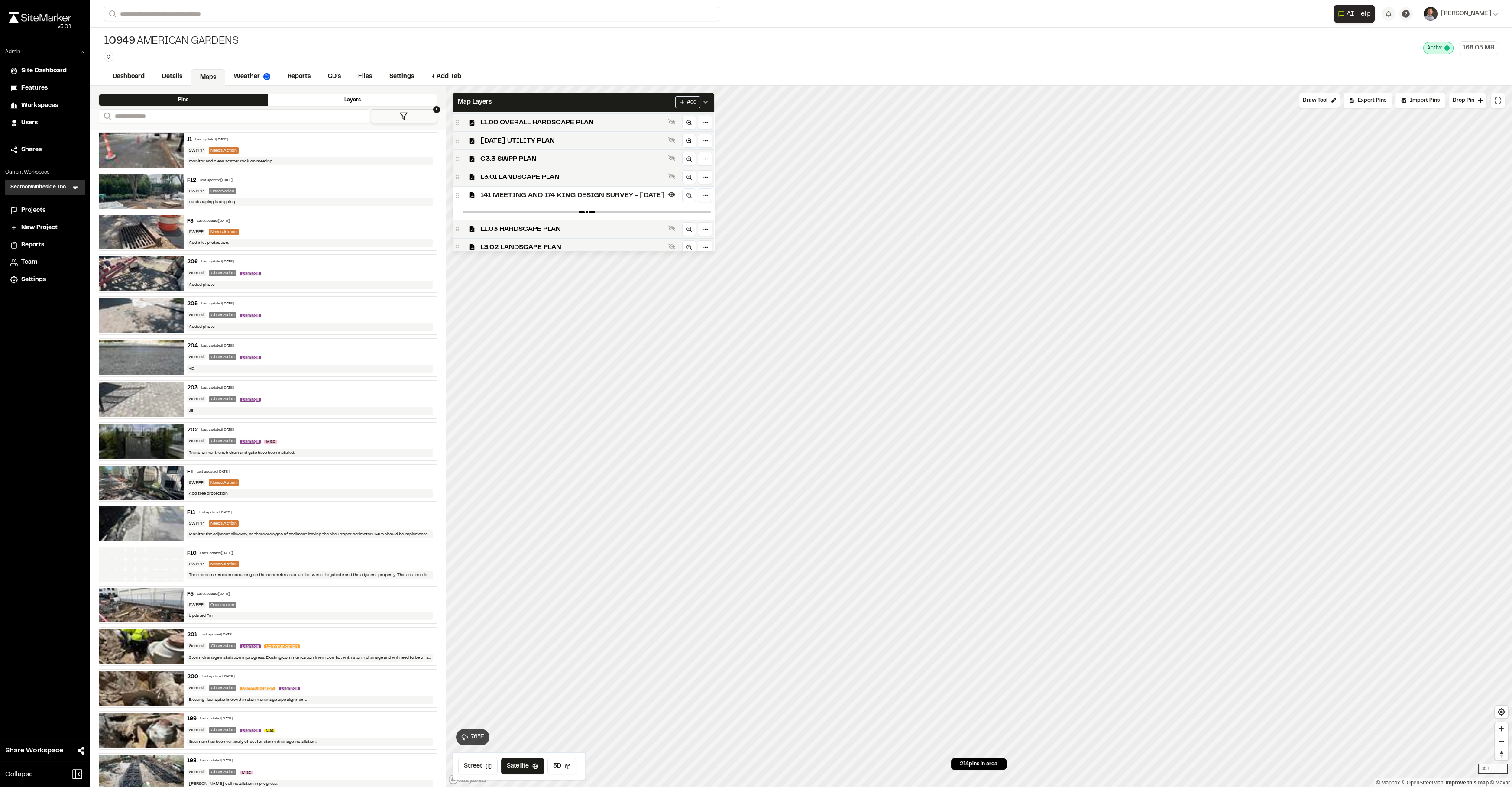
click at [547, 195] on span "141 MEETING AND 174 KING DESIGN SURVEY - 11-28-23" at bounding box center [572, 195] width 184 height 10
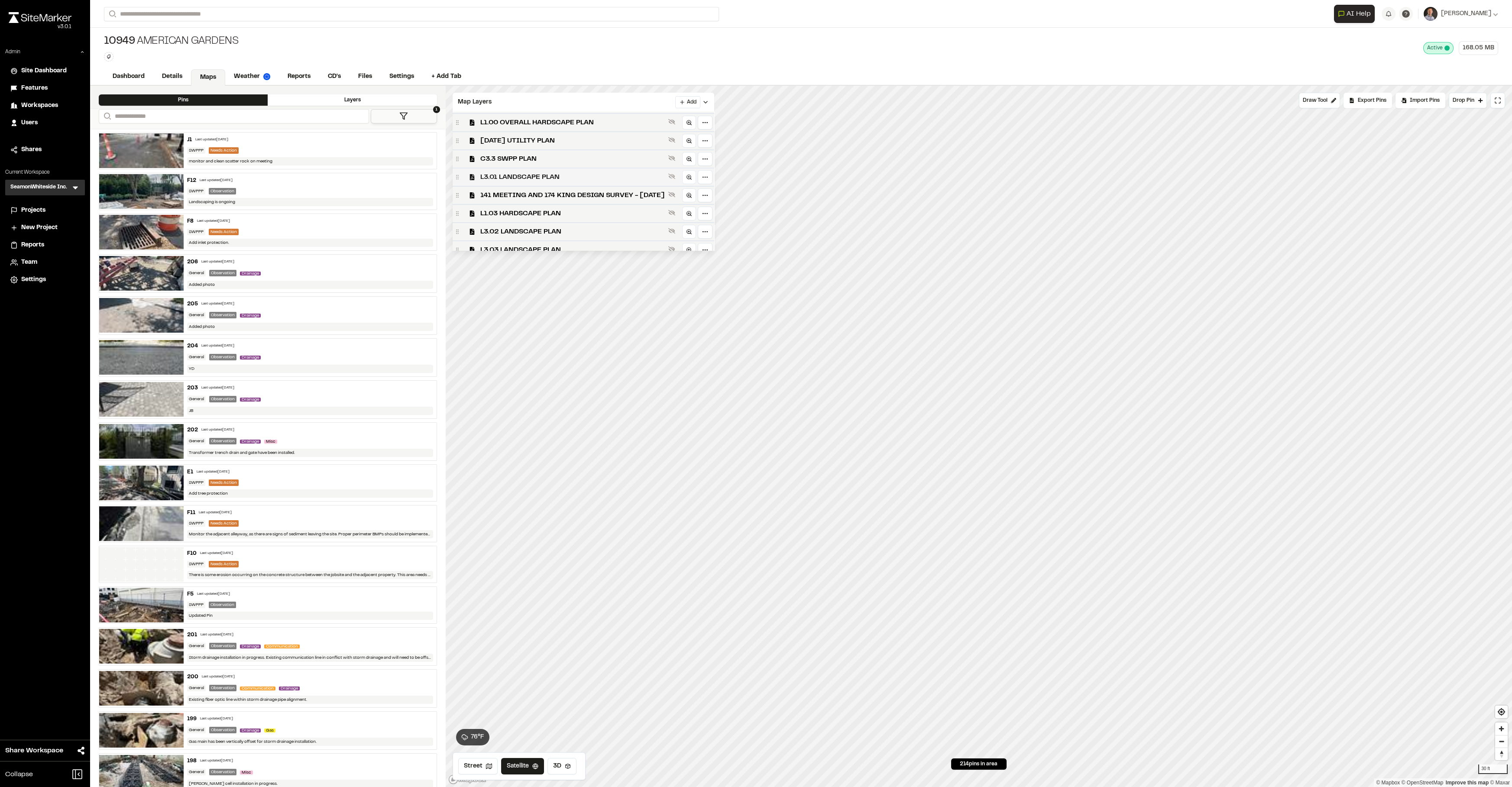
click at [541, 171] on div "L3.01 LANDSCAPE PLAN" at bounding box center [583, 176] width 261 height 18
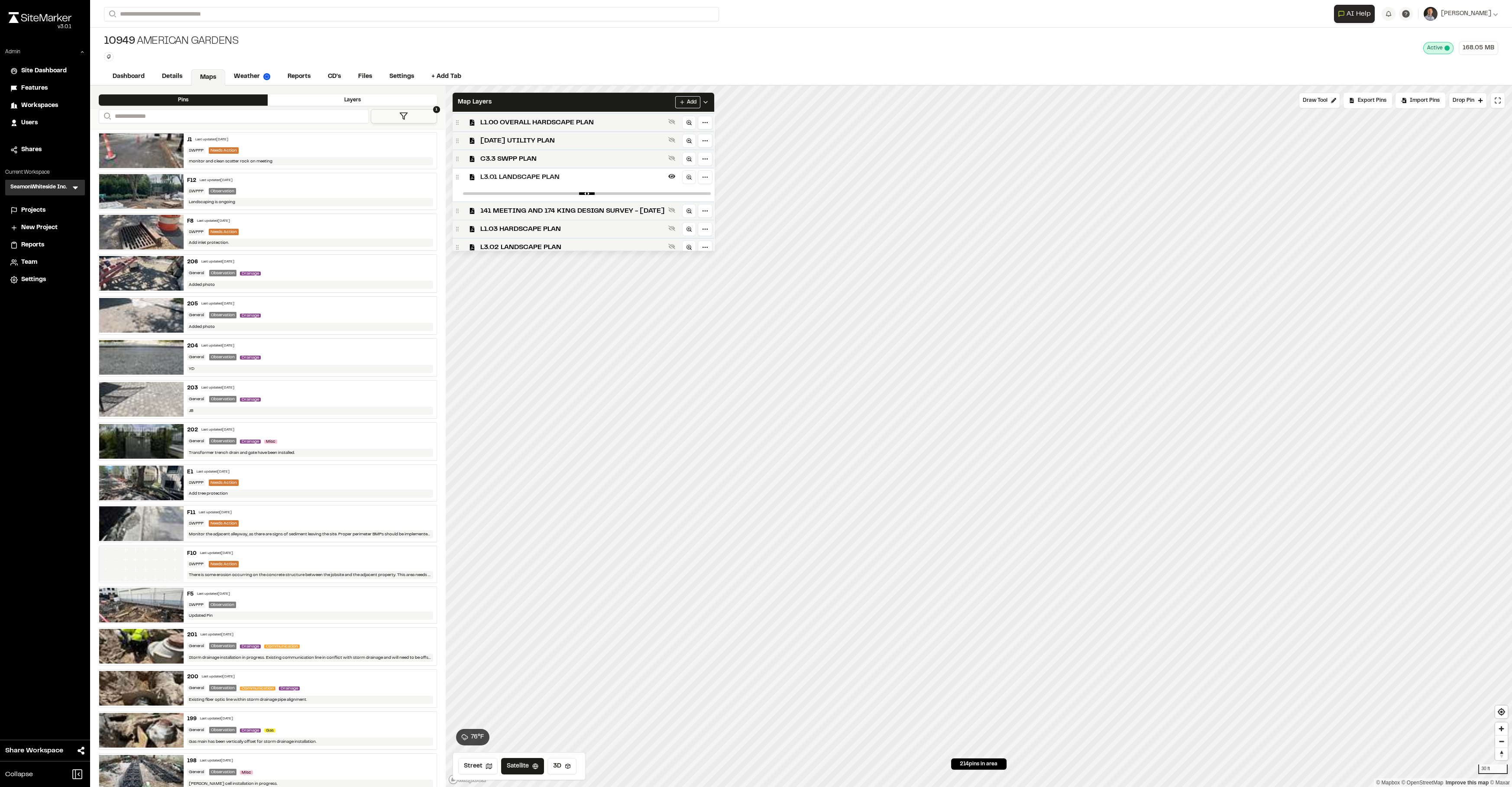
click at [541, 171] on div "L3.01 LANDSCAPE PLAN" at bounding box center [583, 176] width 261 height 18
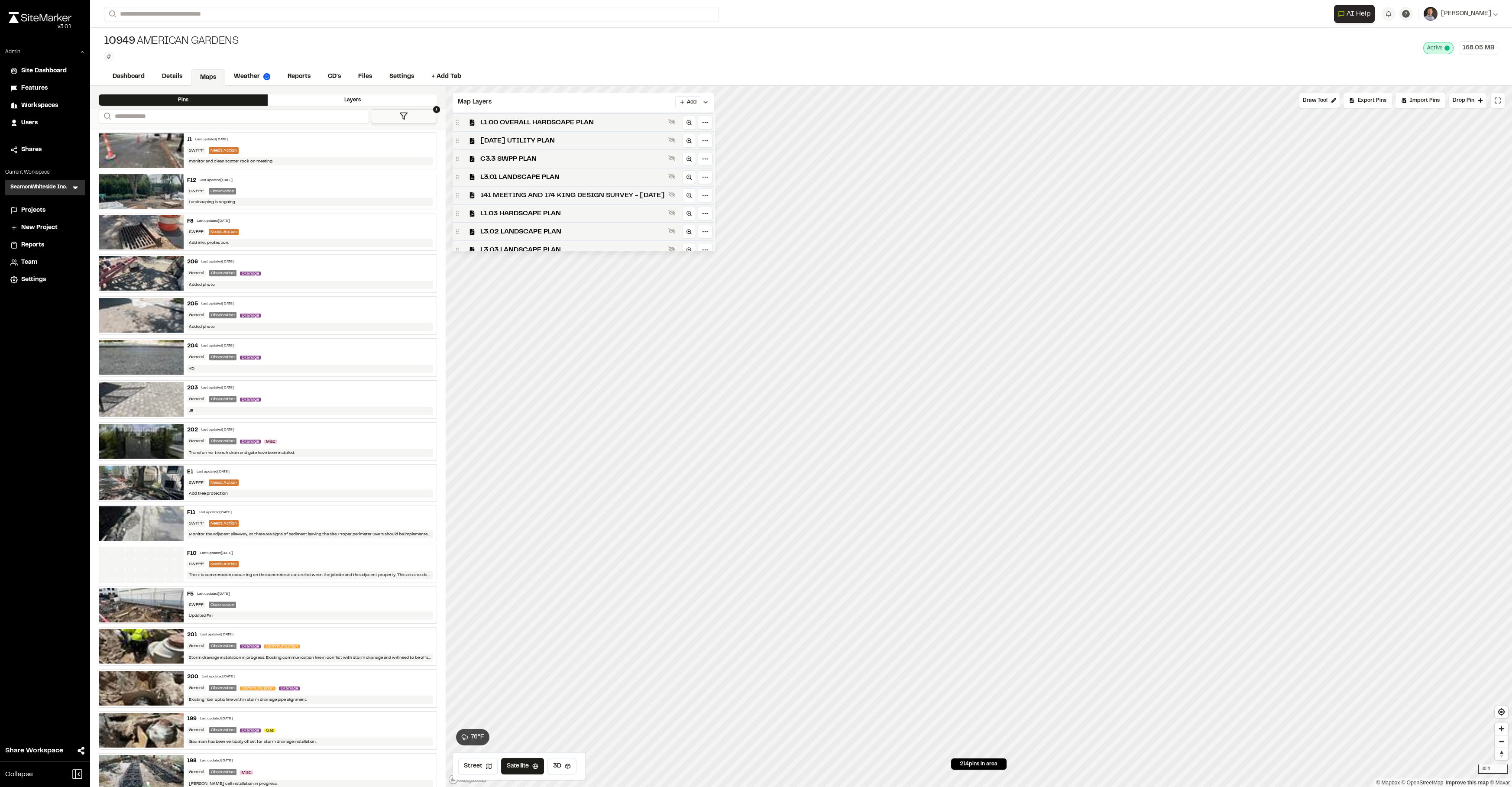
scroll to position [194, 0]
click at [538, 153] on span "L1.03 HARDSCAPE PLAN" at bounding box center [572, 150] width 184 height 10
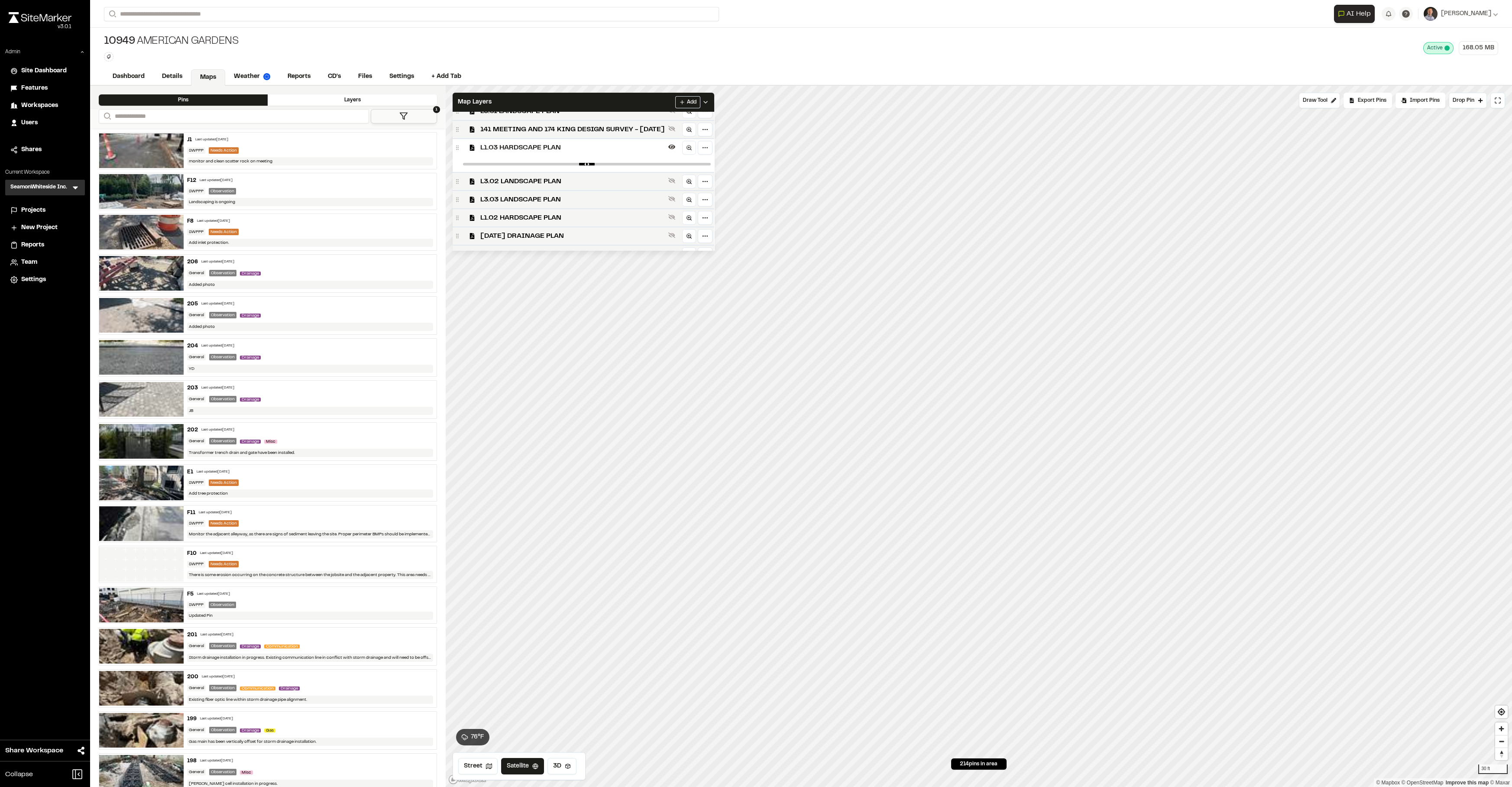
click at [538, 153] on span "L1.03 HARDSCAPE PLAN" at bounding box center [572, 147] width 184 height 10
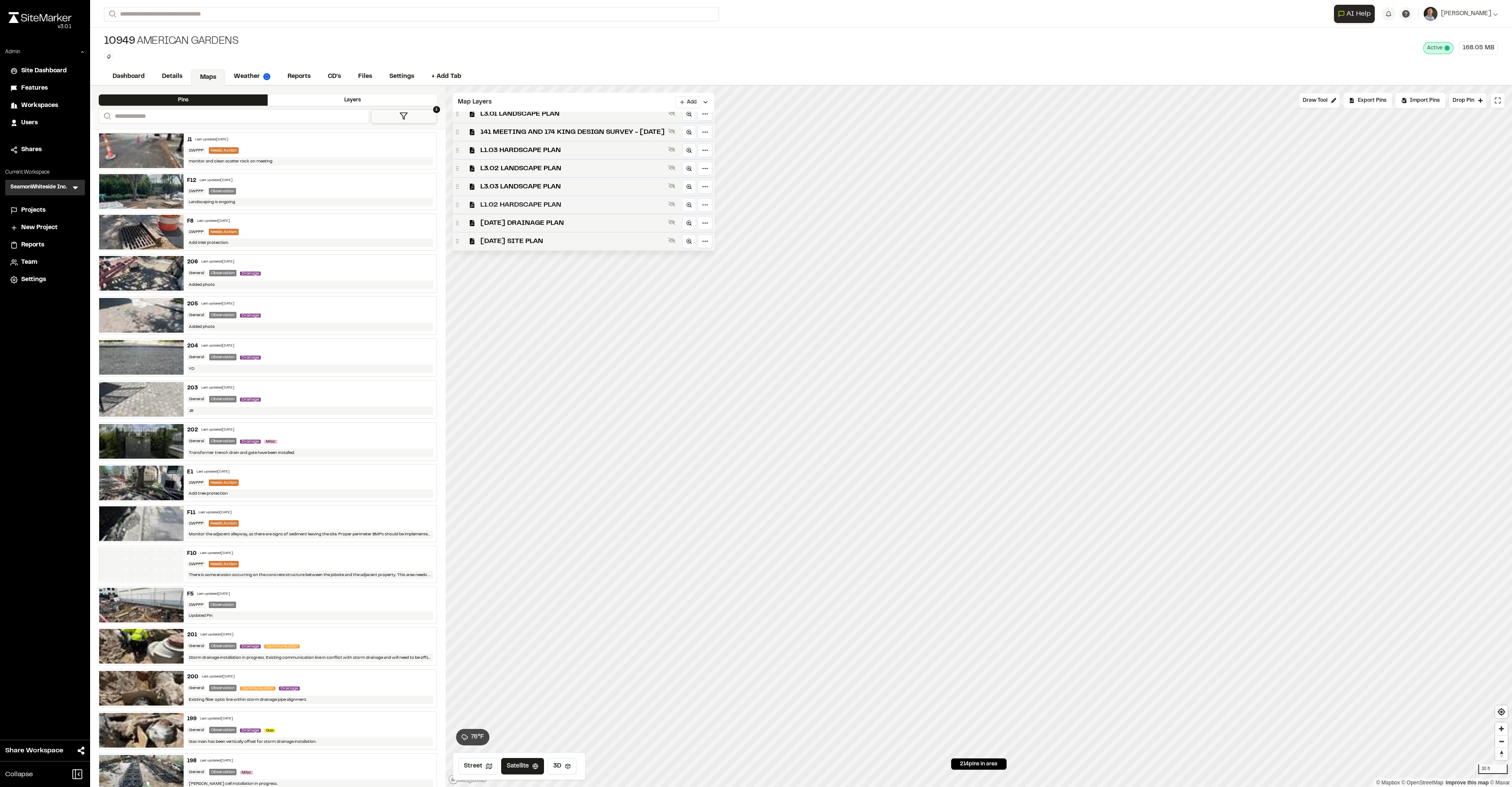
click at [545, 202] on span "L1.02 HARDSCAPE PLAN" at bounding box center [572, 204] width 184 height 10
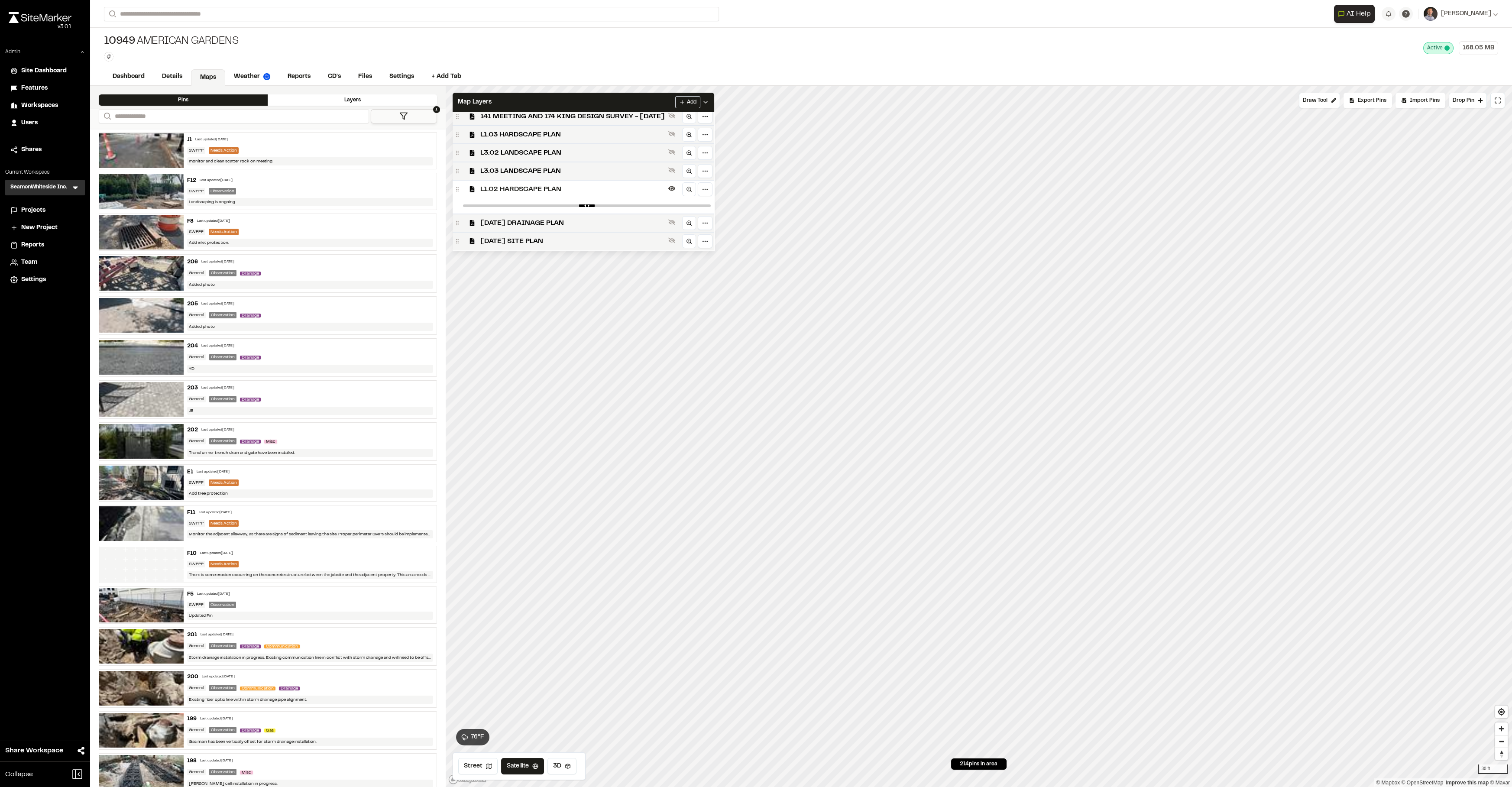
scroll to position [144, 0]
click at [545, 200] on span "L1.03 HARDSCAPE PLAN" at bounding box center [572, 197] width 184 height 10
click at [654, 133] on div at bounding box center [587, 135] width 255 height 16
type input "****"
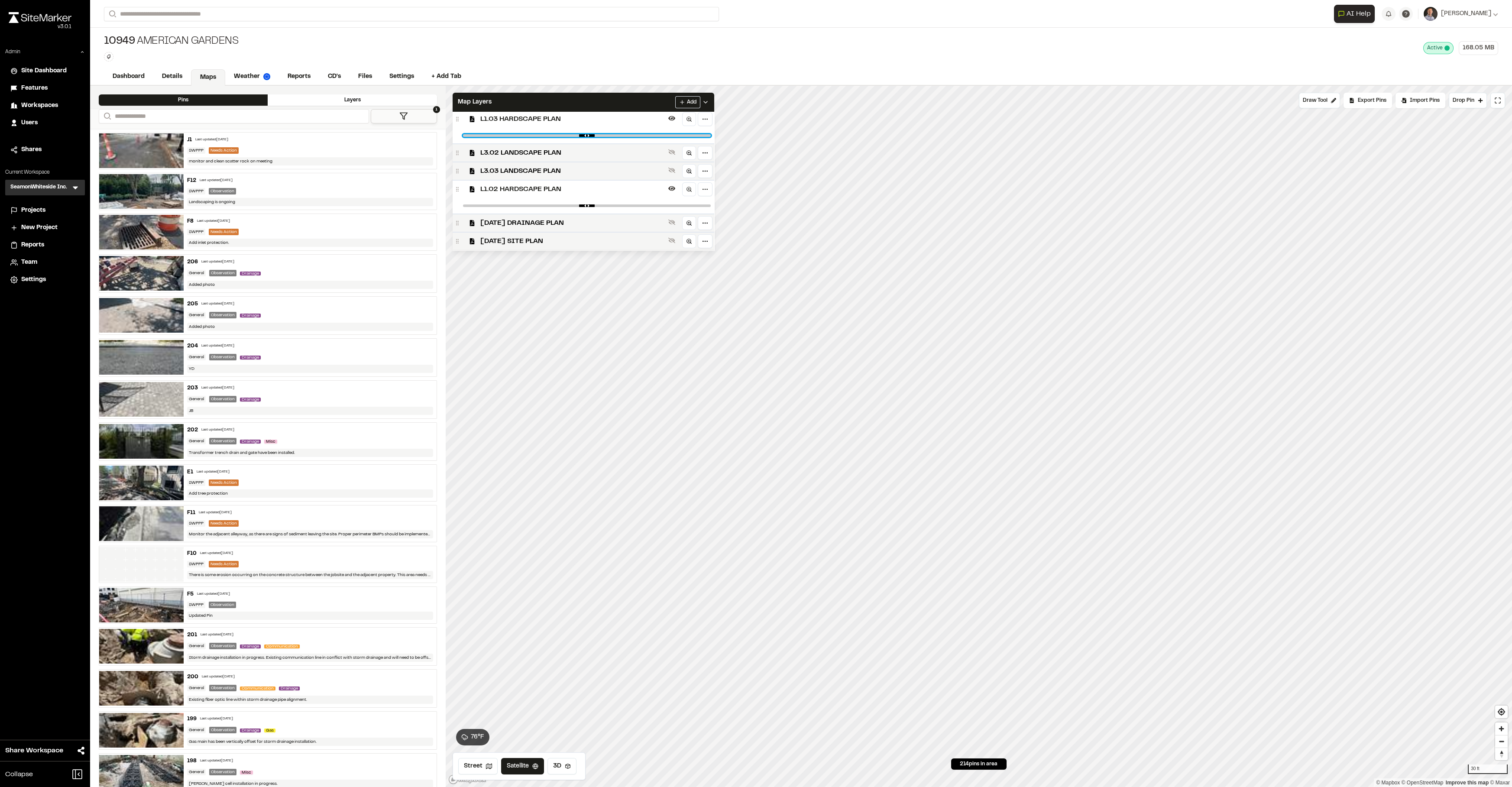
click at [657, 135] on input "range" at bounding box center [587, 135] width 248 height 3
drag, startPoint x: 704, startPoint y: 206, endPoint x: 658, endPoint y: 202, distance: 46.2
type input "****"
click at [658, 204] on input "range" at bounding box center [587, 206] width 248 height 3
click at [656, 96] on div "Map Layers Add" at bounding box center [583, 102] width 261 height 19
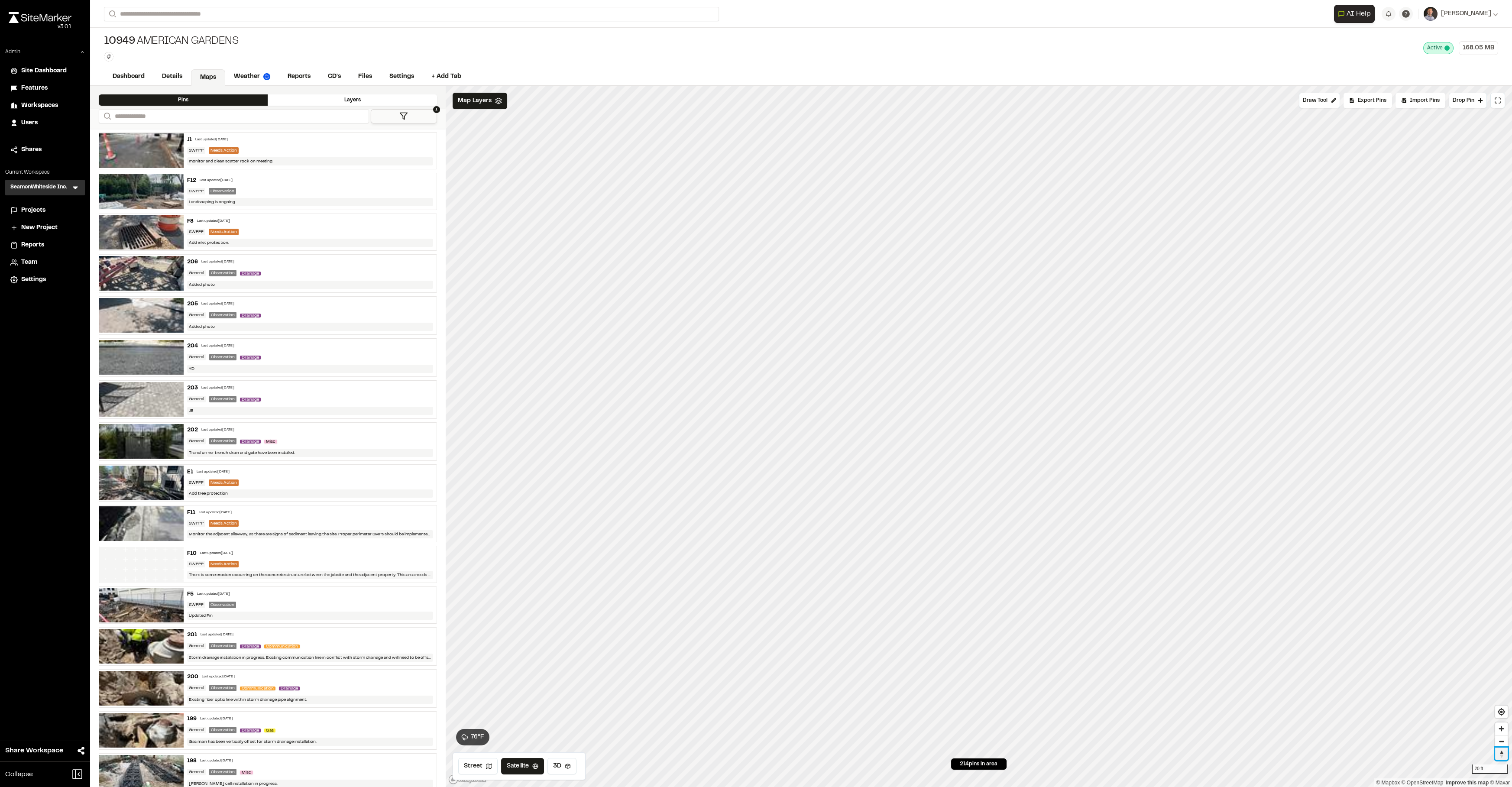
click at [1503, 756] on span "Reset bearing to north" at bounding box center [1501, 754] width 12 height 12
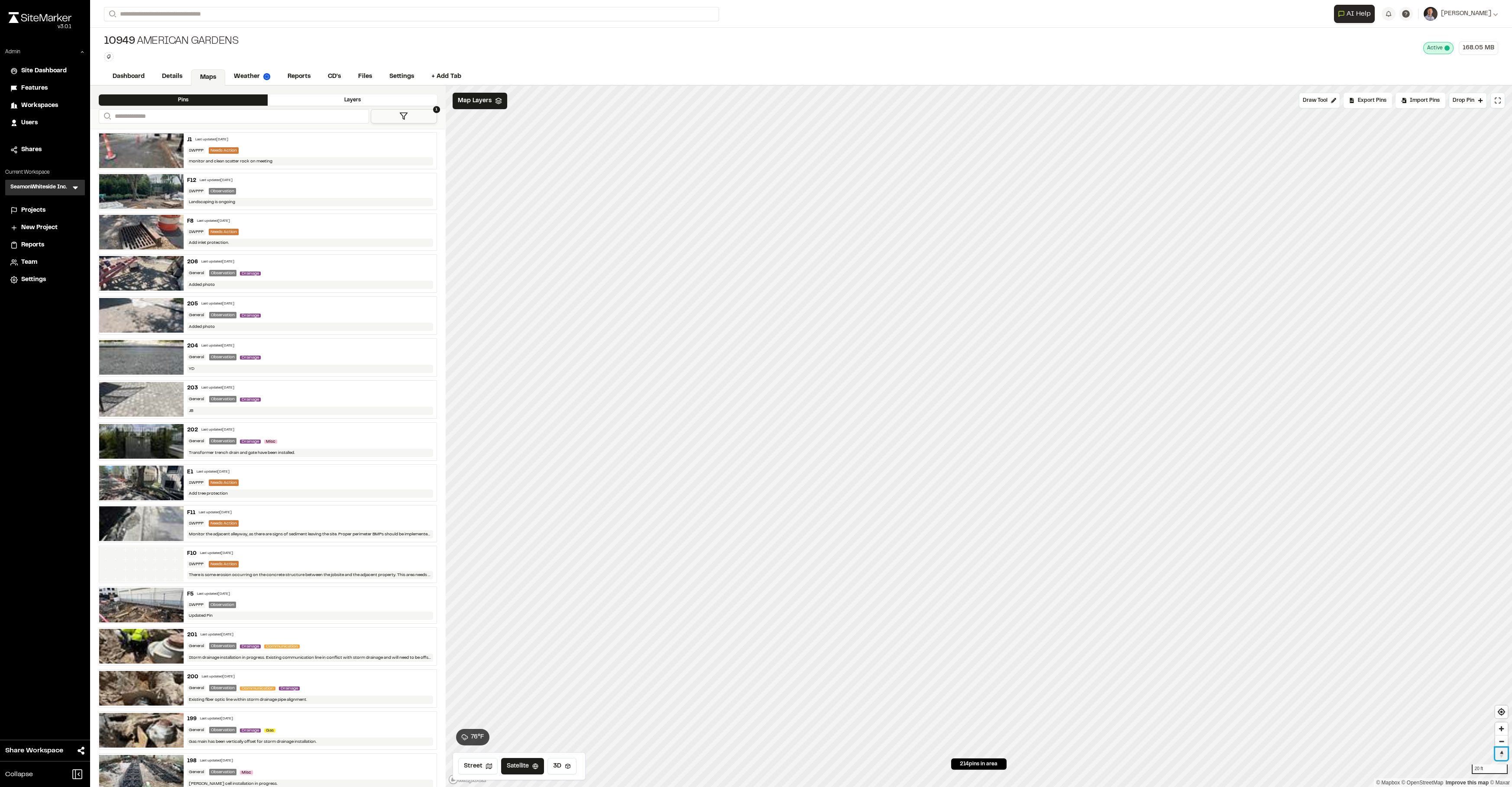
click at [1498, 753] on span "Reset bearing to north" at bounding box center [1501, 754] width 14 height 14
click at [1500, 106] on button at bounding box center [1498, 100] width 15 height 16
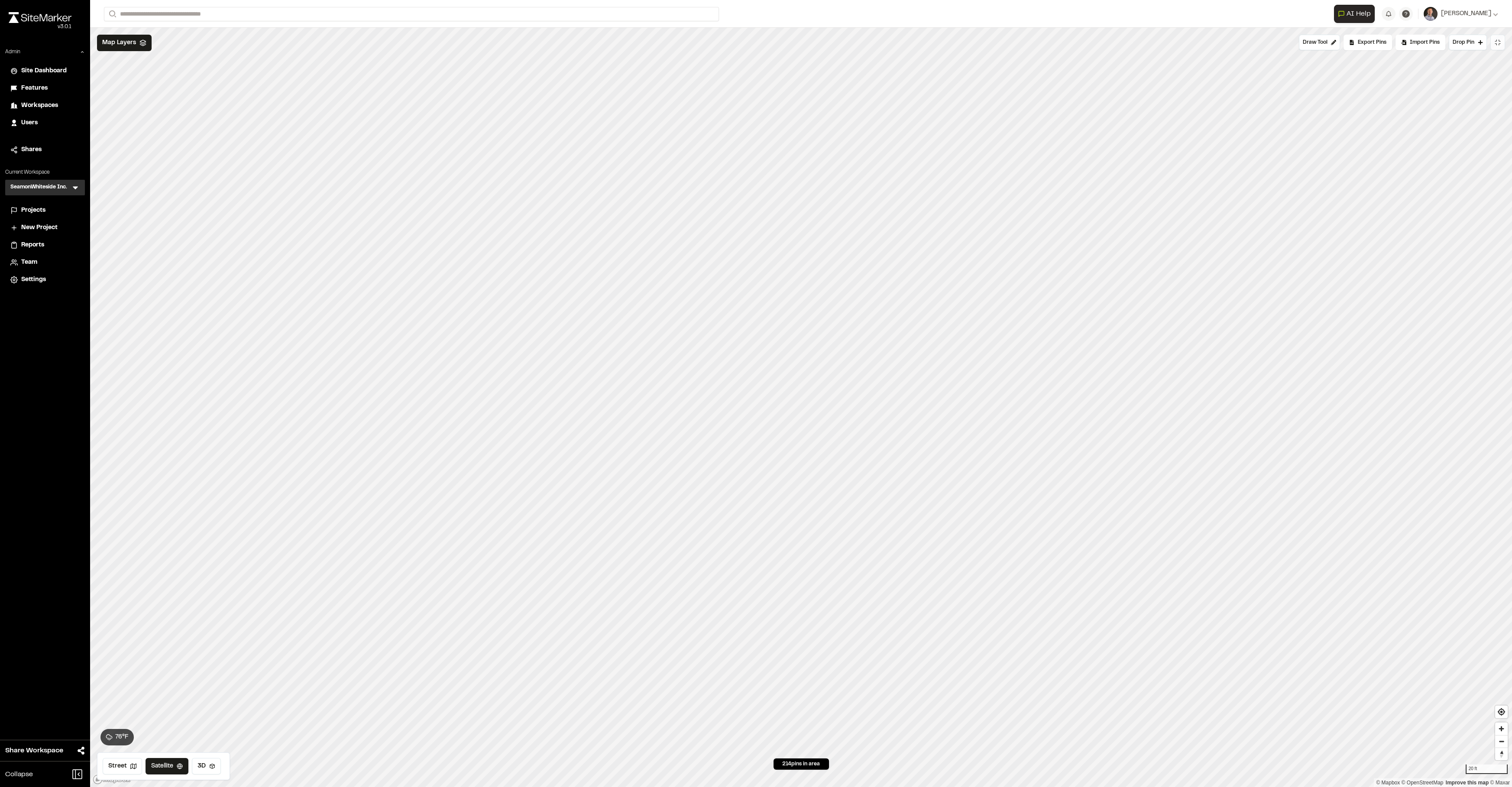
click at [1500, 42] on icon at bounding box center [1498, 42] width 7 height 7
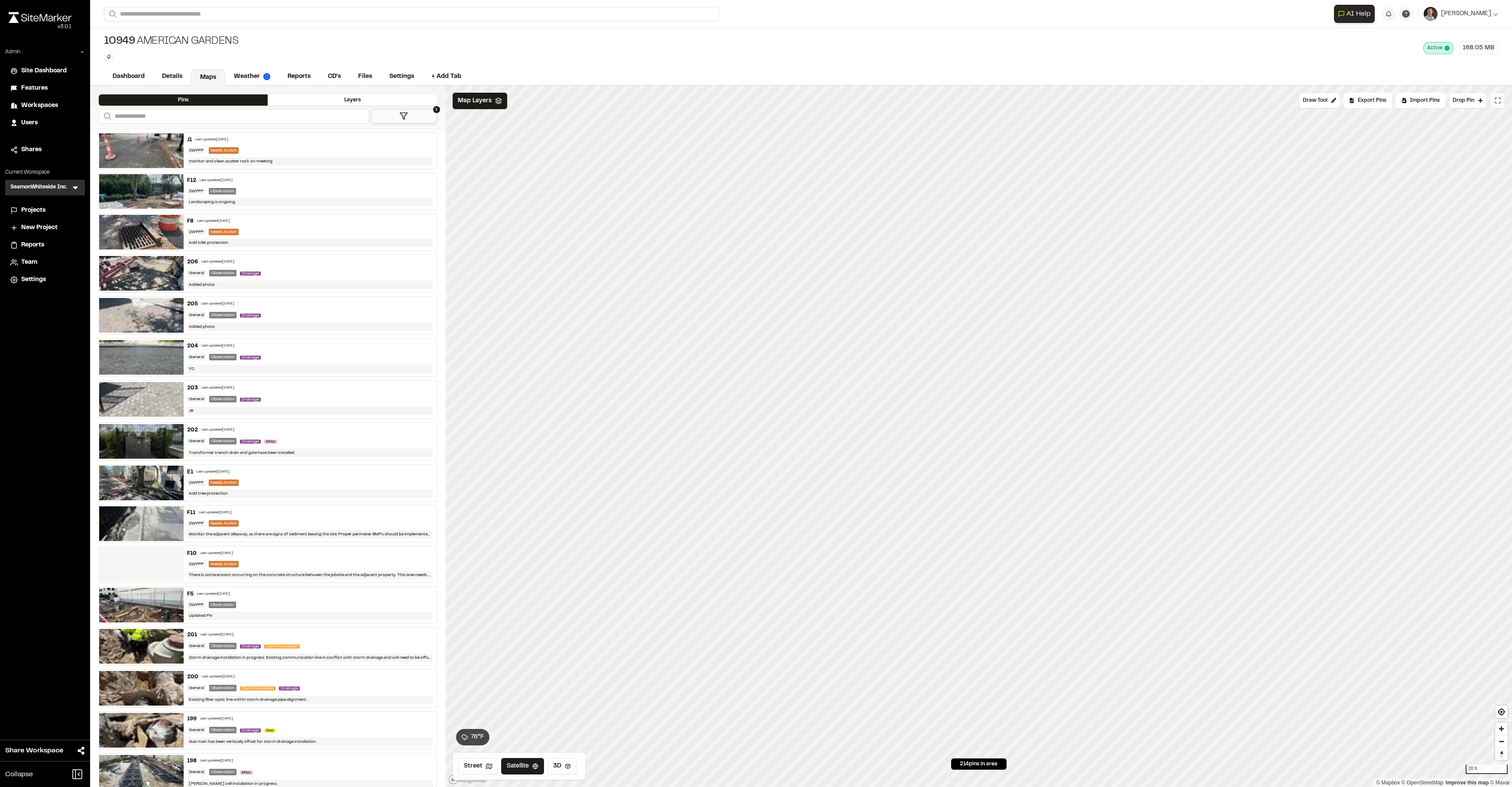
click at [394, 117] on button "1" at bounding box center [403, 116] width 66 height 14
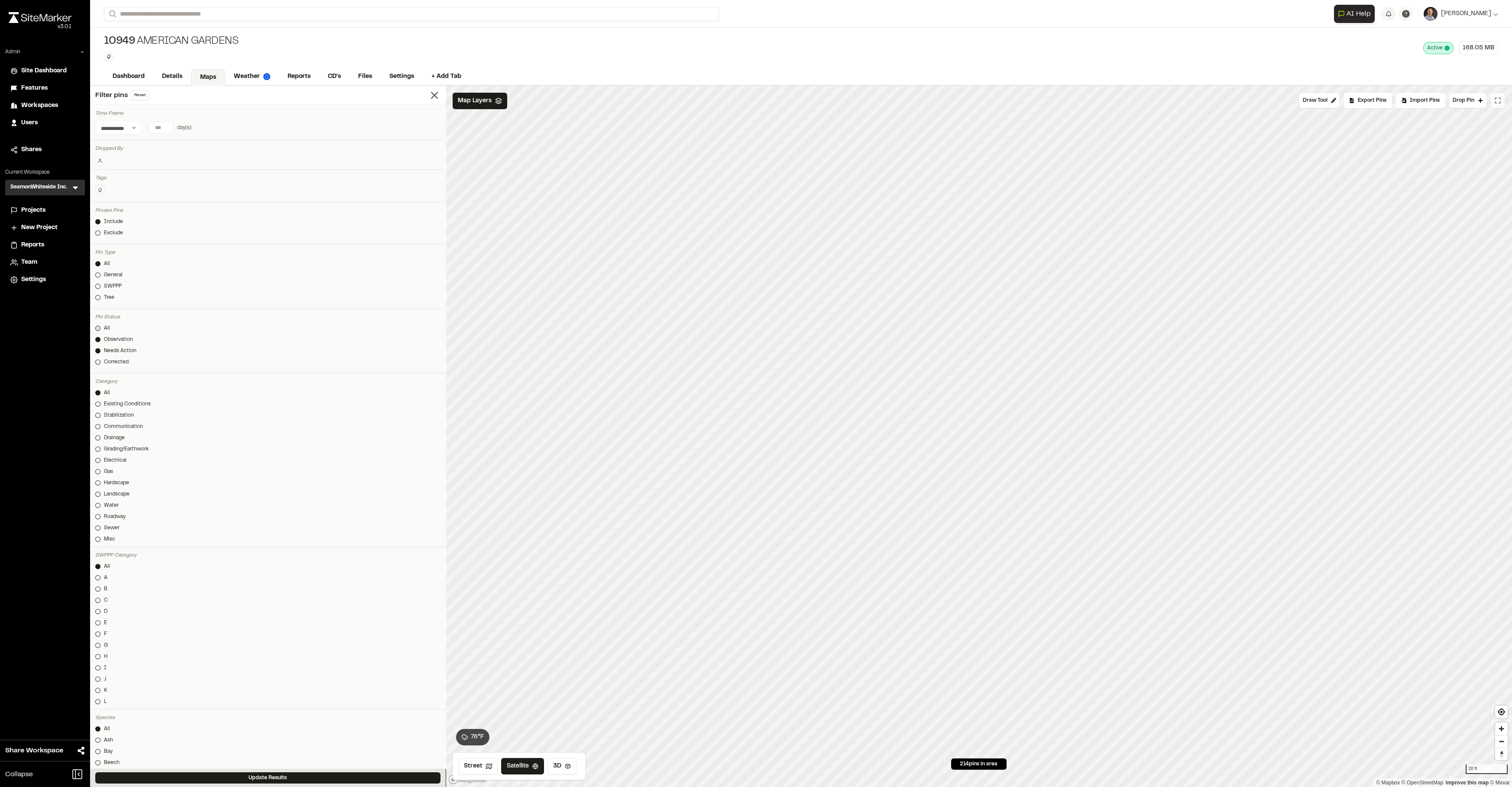
click at [115, 330] on link "All" at bounding box center [268, 327] width 345 height 7
click at [243, 780] on button "Update Results" at bounding box center [268, 777] width 345 height 12
click at [297, 71] on link "Reports" at bounding box center [300, 78] width 41 height 16
